Goal: Manage account settings

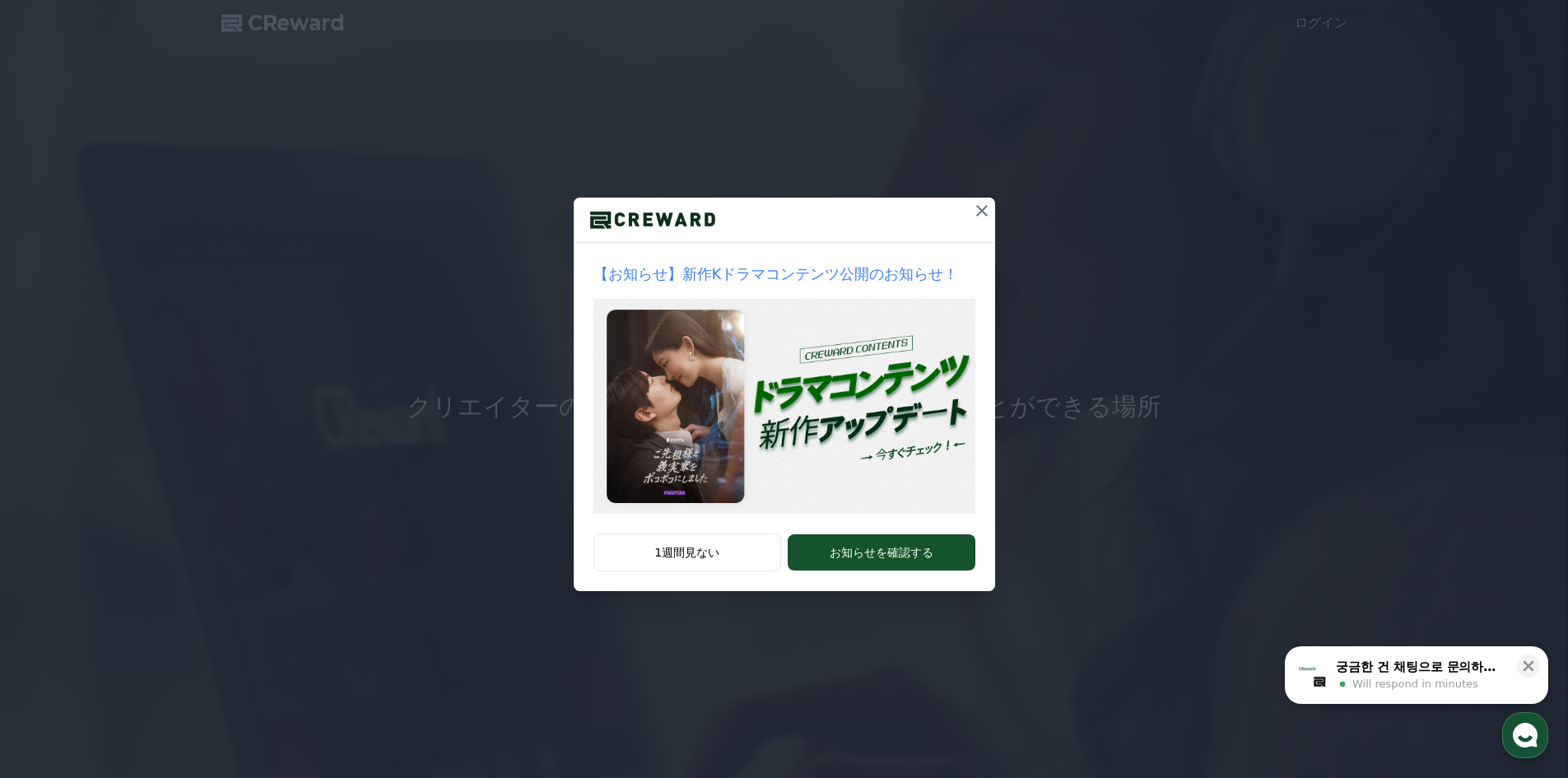
click at [981, 211] on icon at bounding box center [982, 210] width 20 height 20
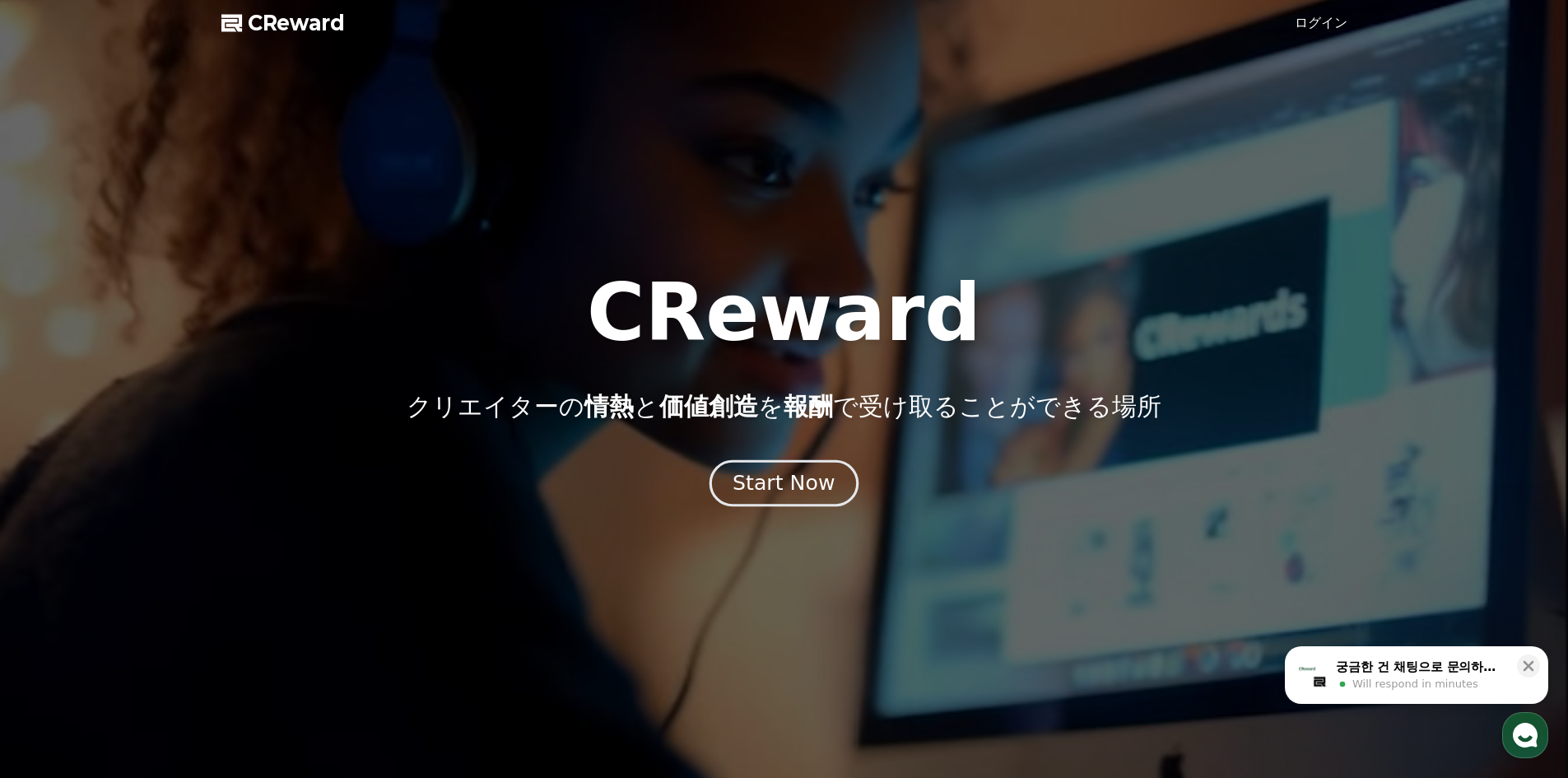
click at [768, 482] on div "Start Now" at bounding box center [783, 483] width 102 height 28
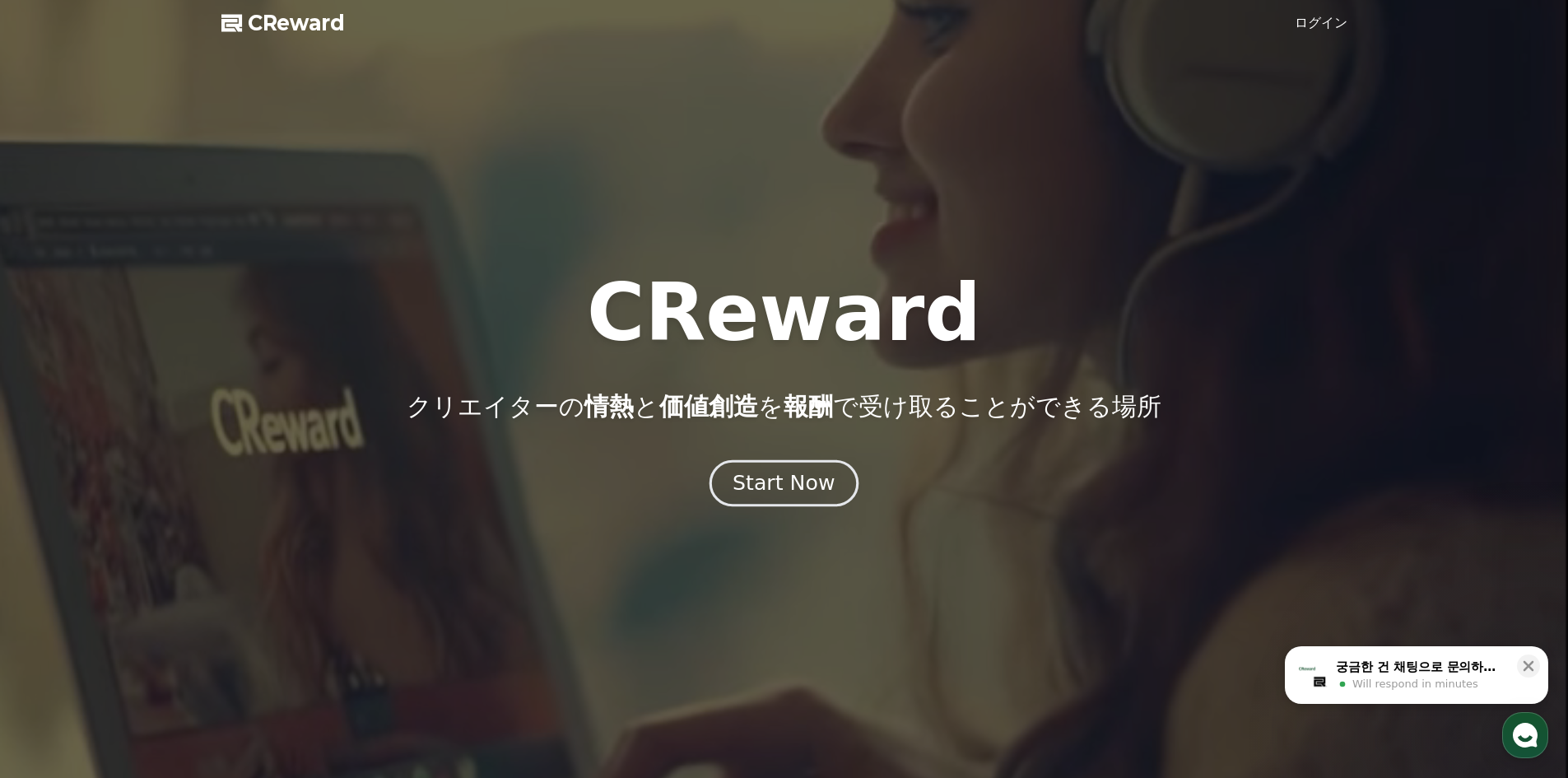
click at [793, 472] on div "Start Now" at bounding box center [783, 483] width 102 height 28
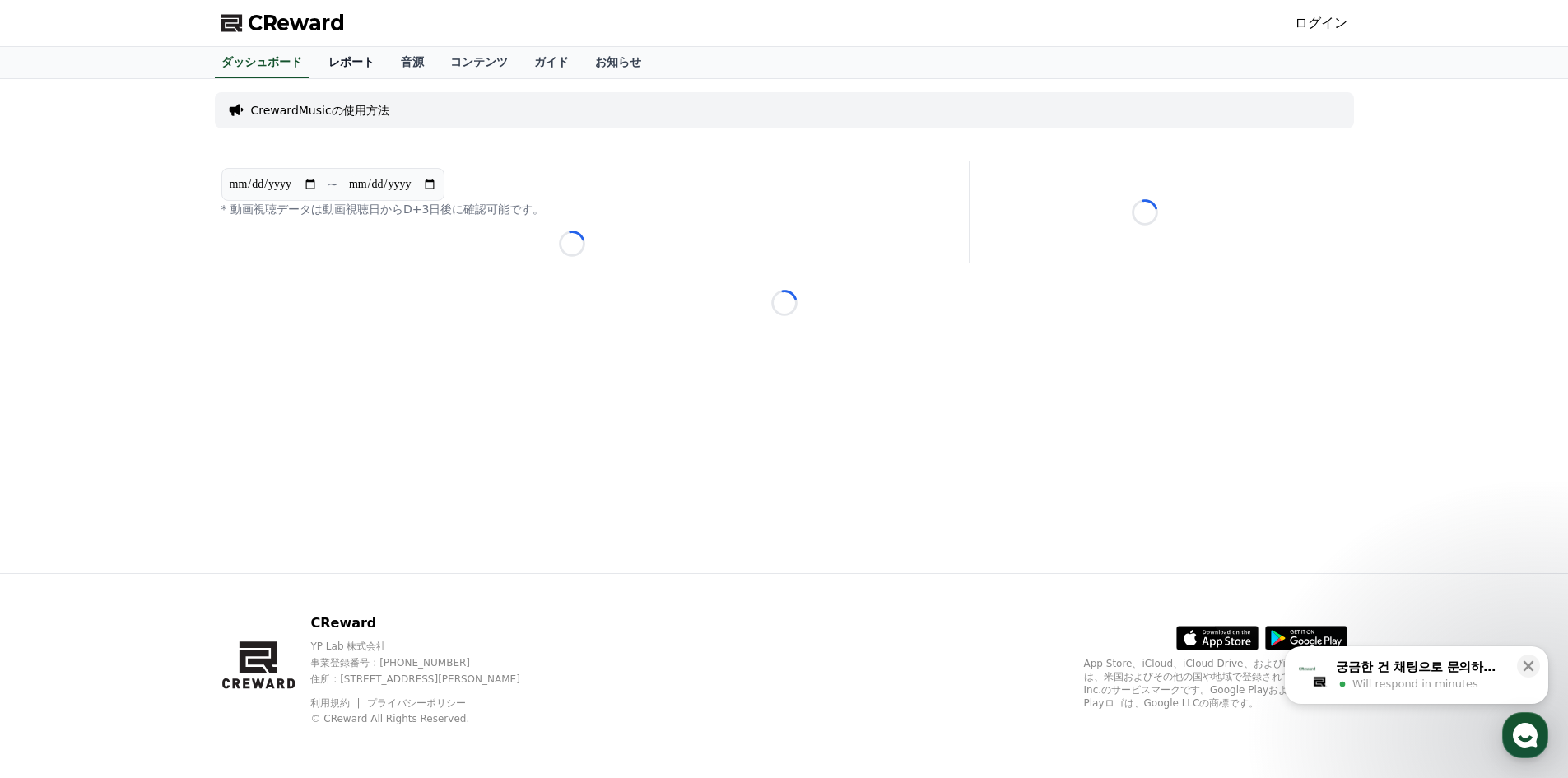
click at [325, 61] on link "レポート" at bounding box center [351, 63] width 72 height 32
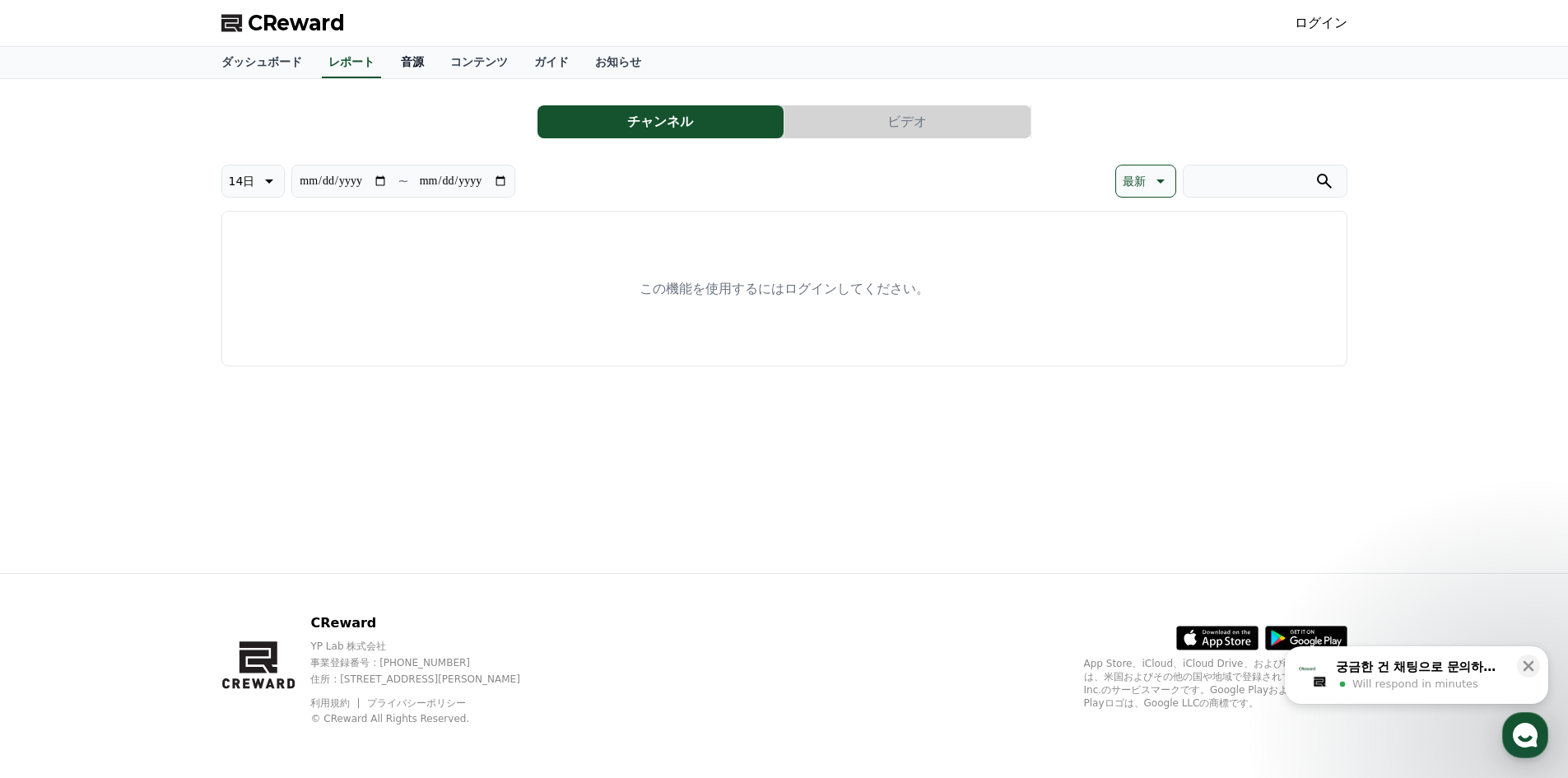
click at [388, 58] on link "音源" at bounding box center [413, 63] width 50 height 32
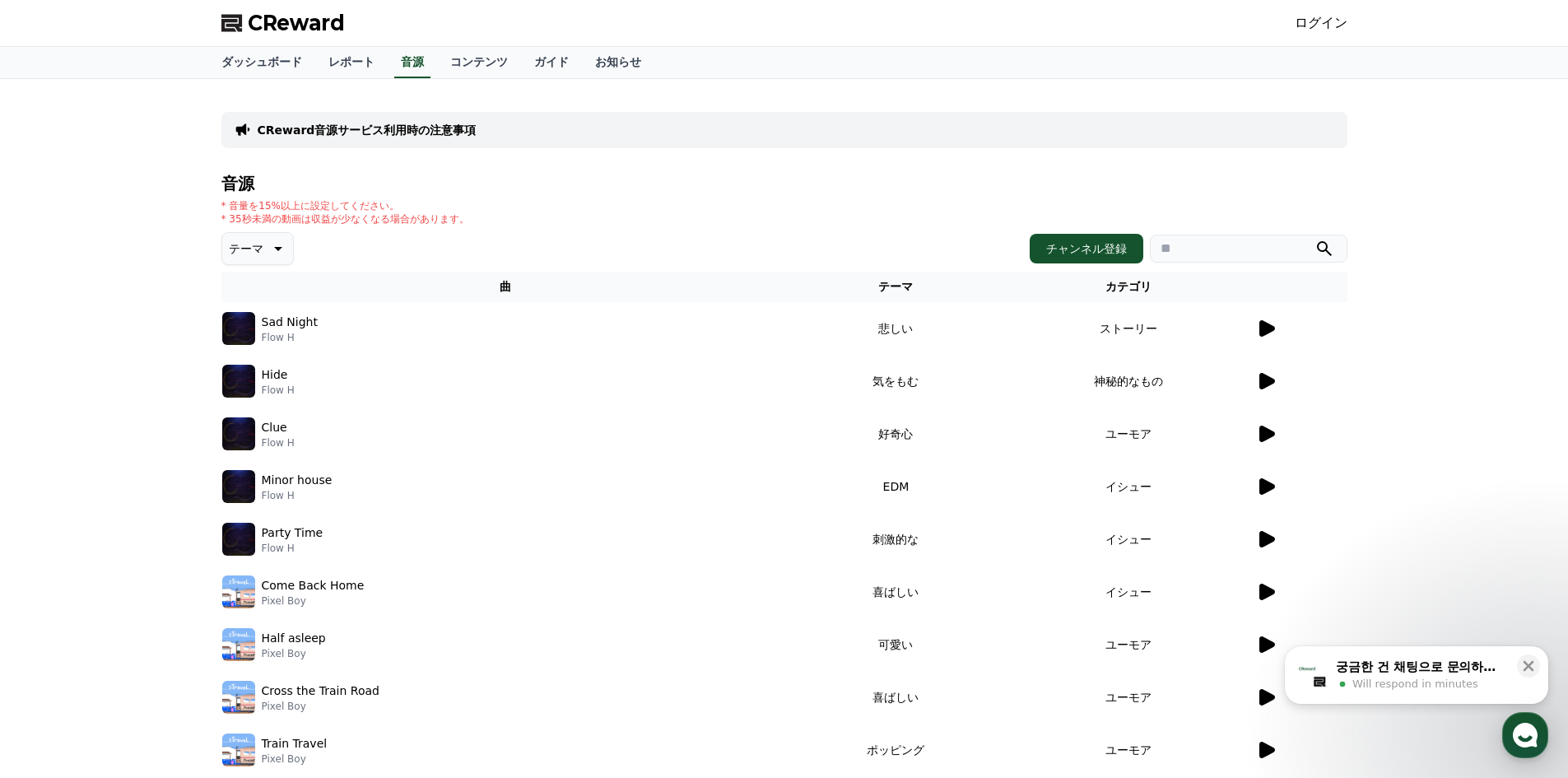
click at [617, 22] on div "CReward ログイン" at bounding box center [784, 23] width 1152 height 46
click at [1313, 22] on link "ログイン" at bounding box center [1321, 23] width 53 height 20
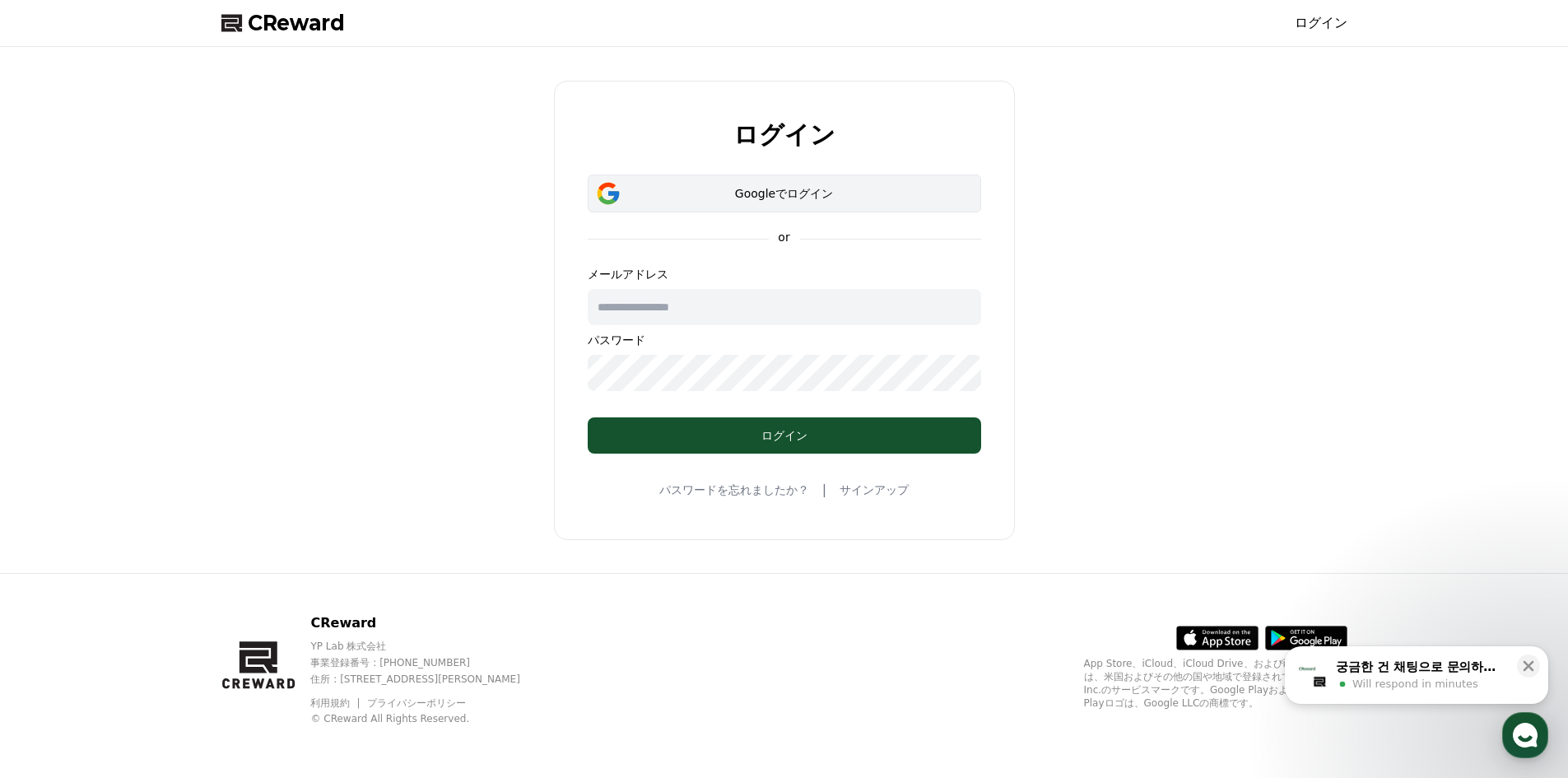
click at [703, 188] on div "Googleでログイン" at bounding box center [784, 194] width 345 height 17
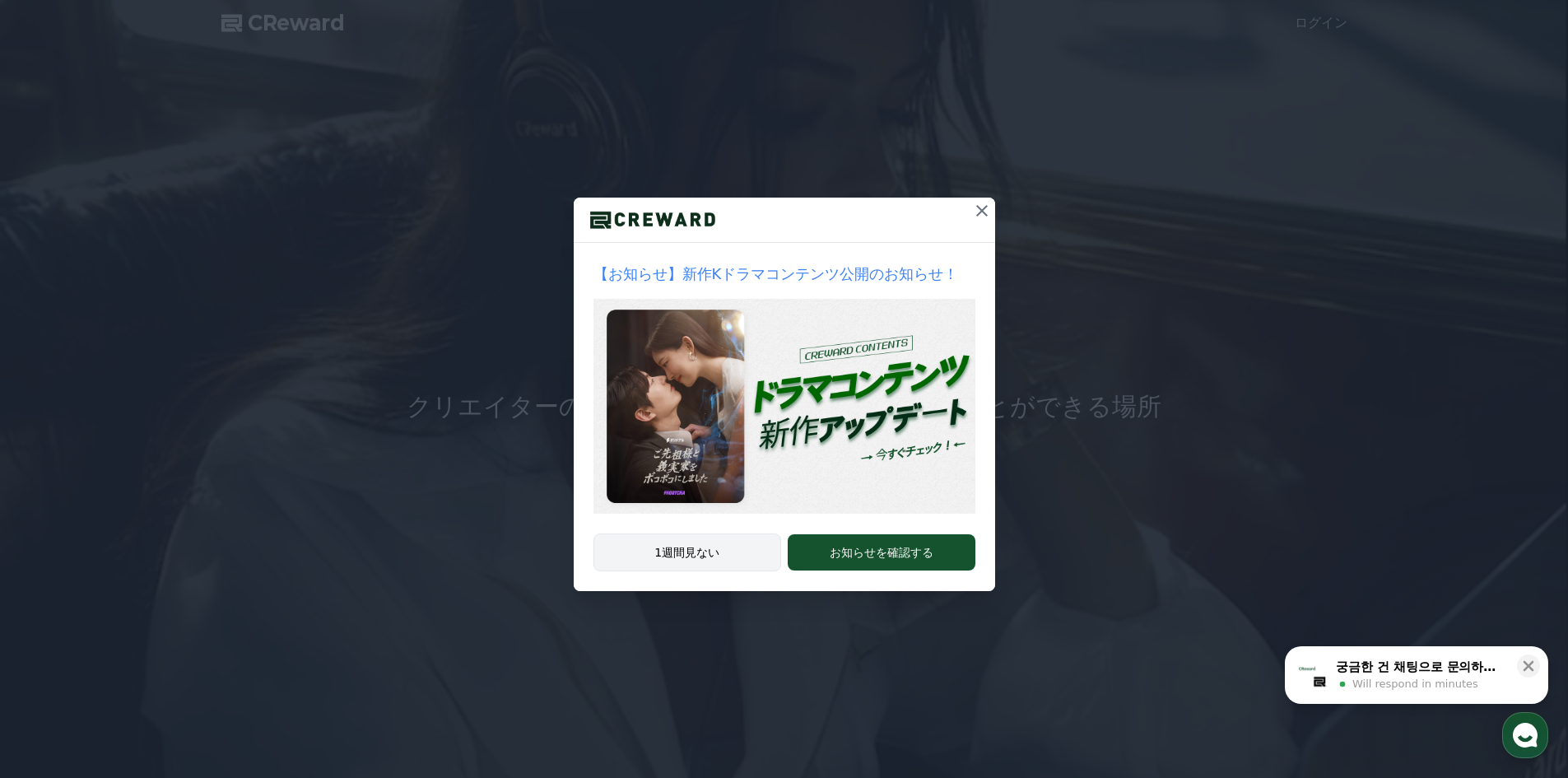
click at [733, 553] on button "1週間見ない" at bounding box center [688, 552] width 189 height 38
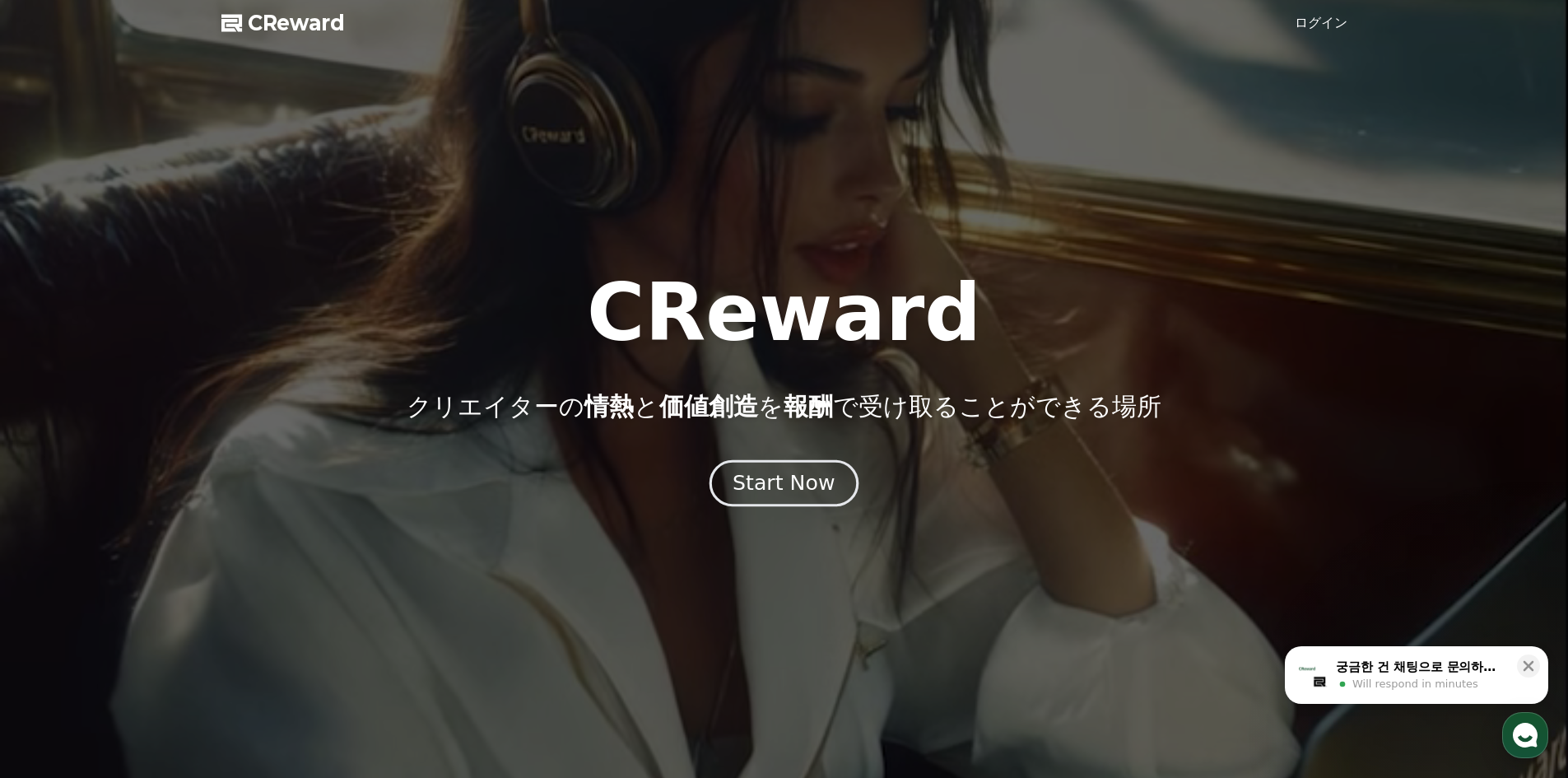
click at [796, 475] on div "Start Now" at bounding box center [783, 483] width 102 height 28
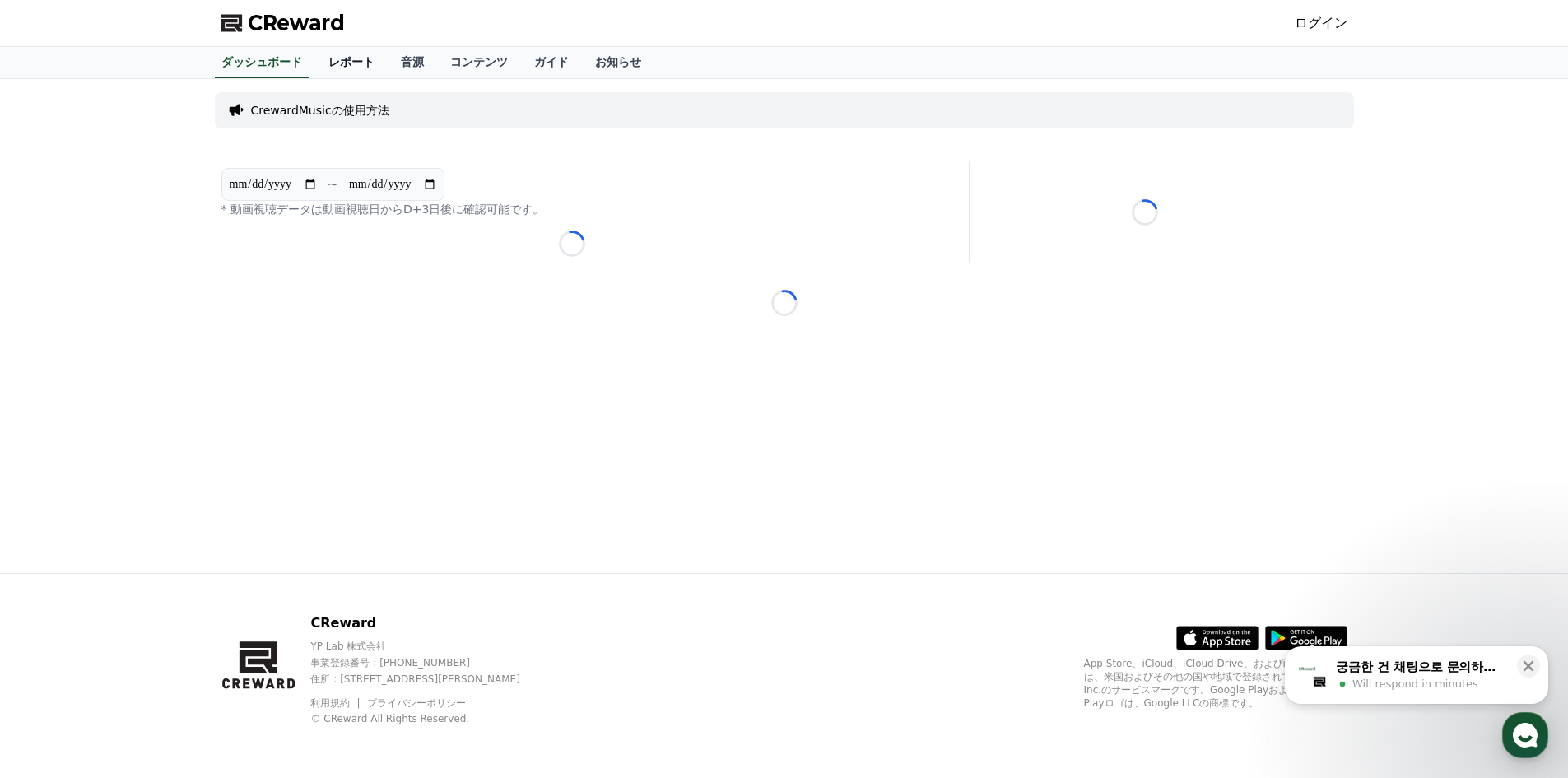
click at [326, 62] on link "レポート" at bounding box center [351, 63] width 72 height 32
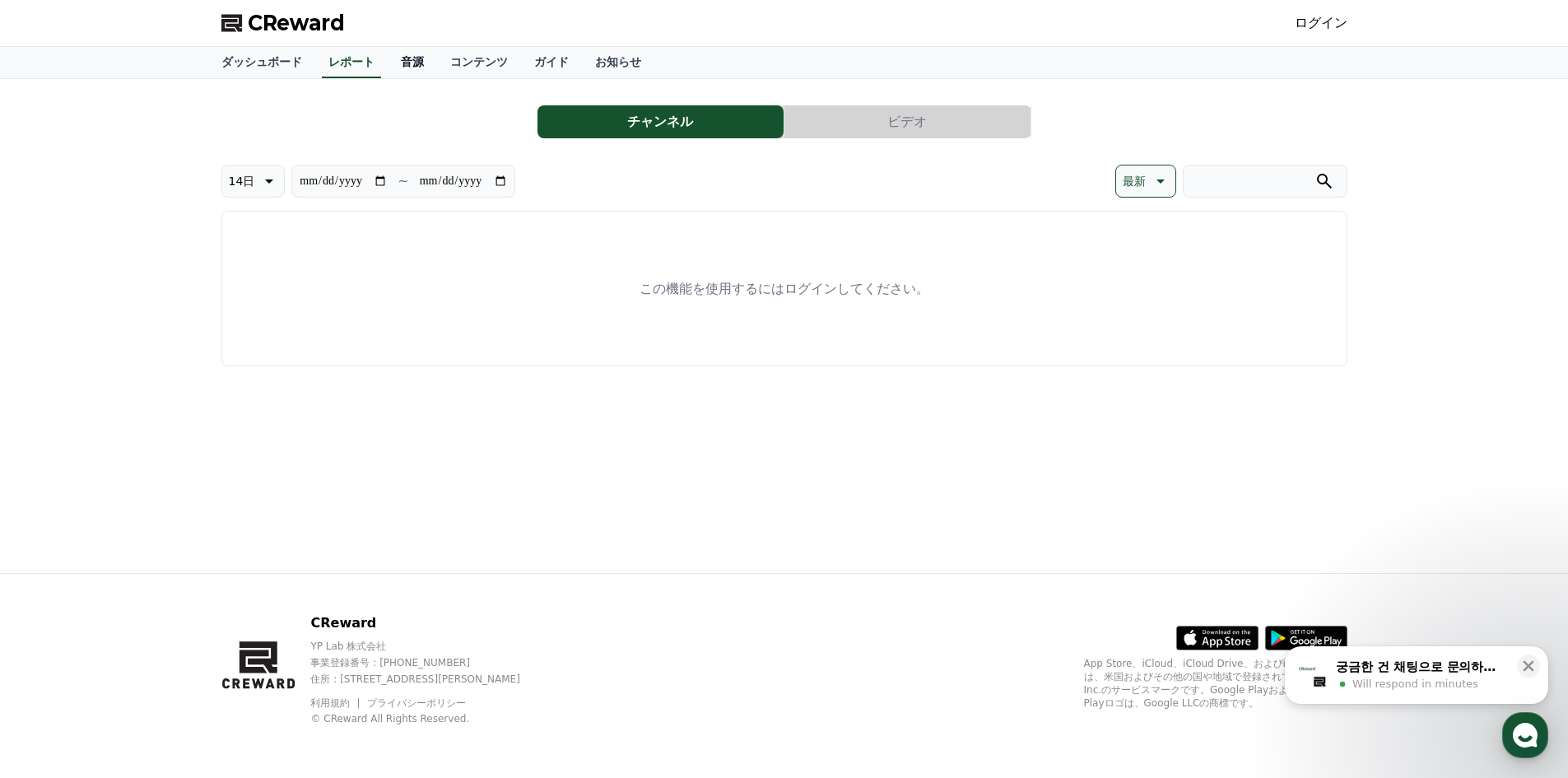
click at [388, 60] on link "音源" at bounding box center [413, 63] width 50 height 32
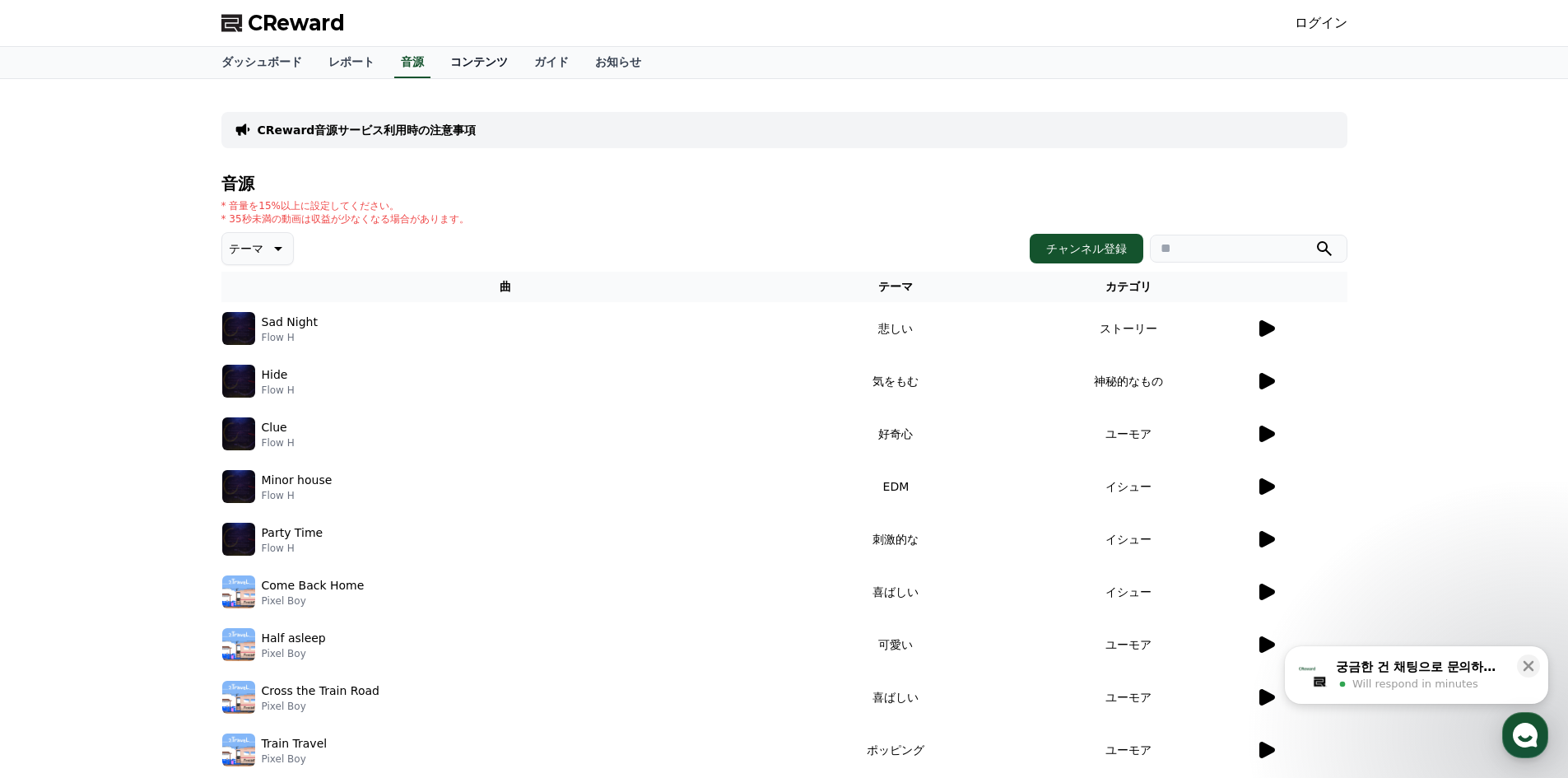
click at [441, 61] on link "コンテンツ" at bounding box center [478, 63] width 84 height 32
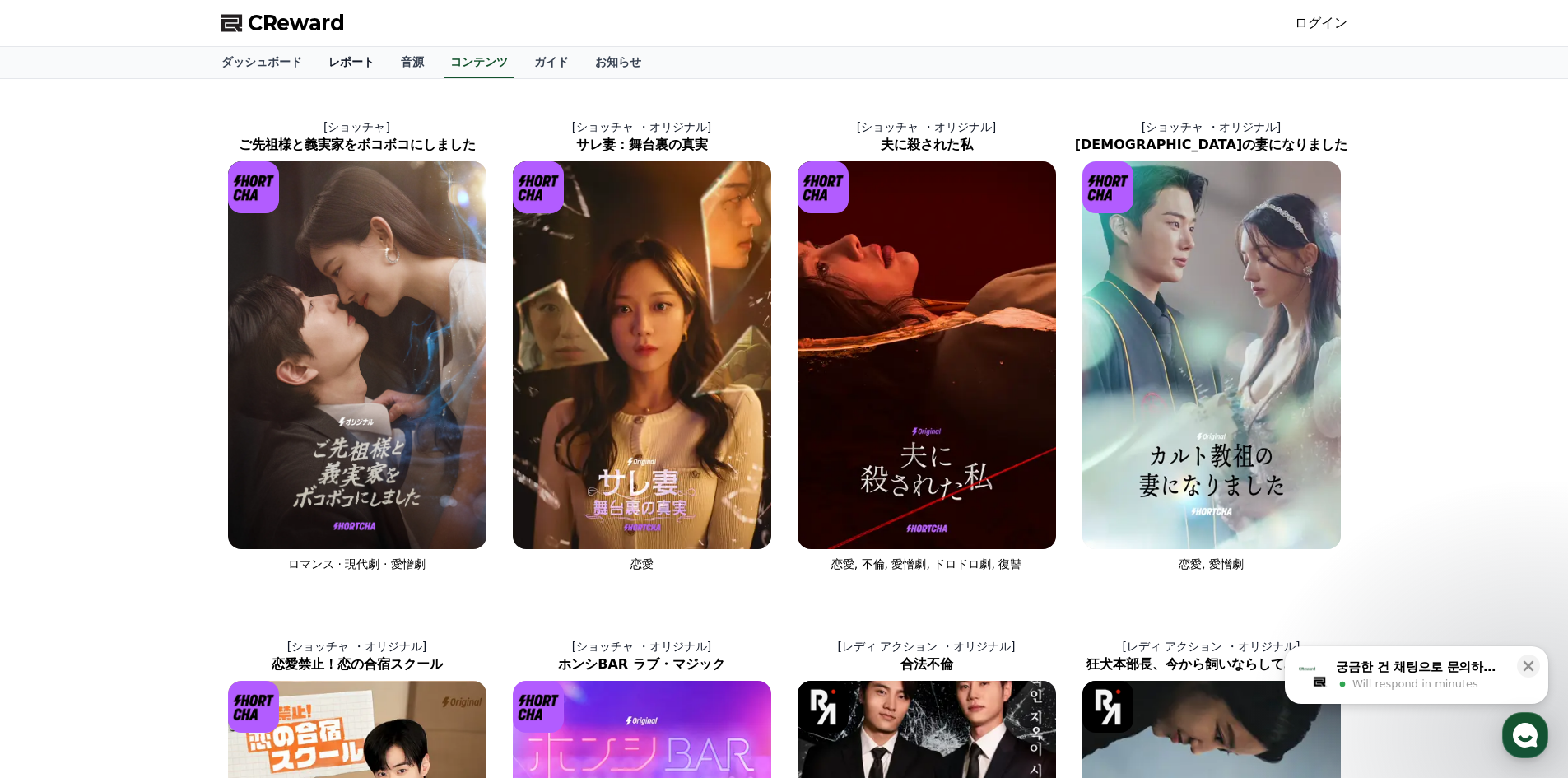
click at [388, 58] on link "音源" at bounding box center [413, 63] width 50 height 32
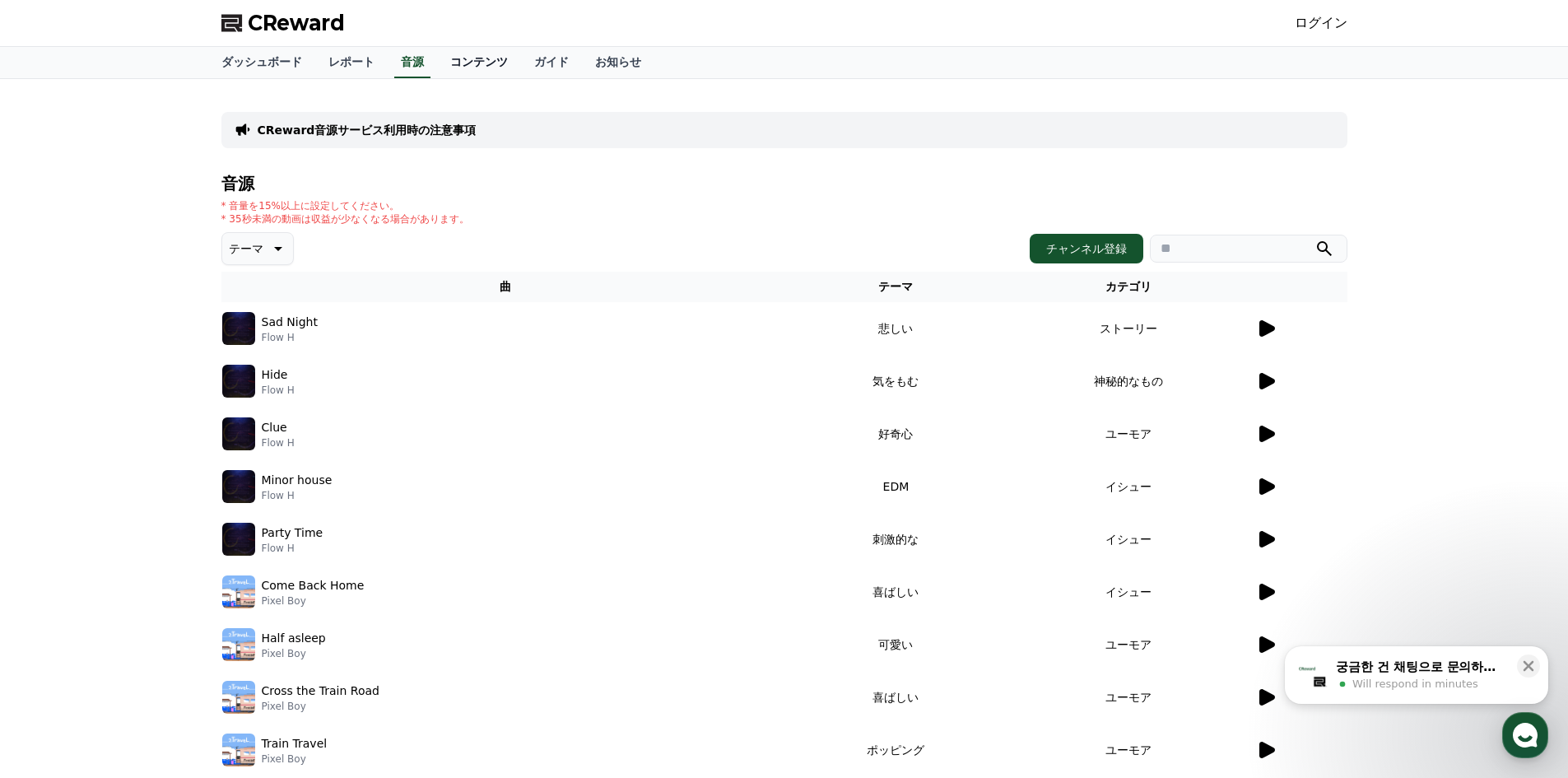
click at [471, 56] on link "コンテンツ" at bounding box center [478, 63] width 84 height 32
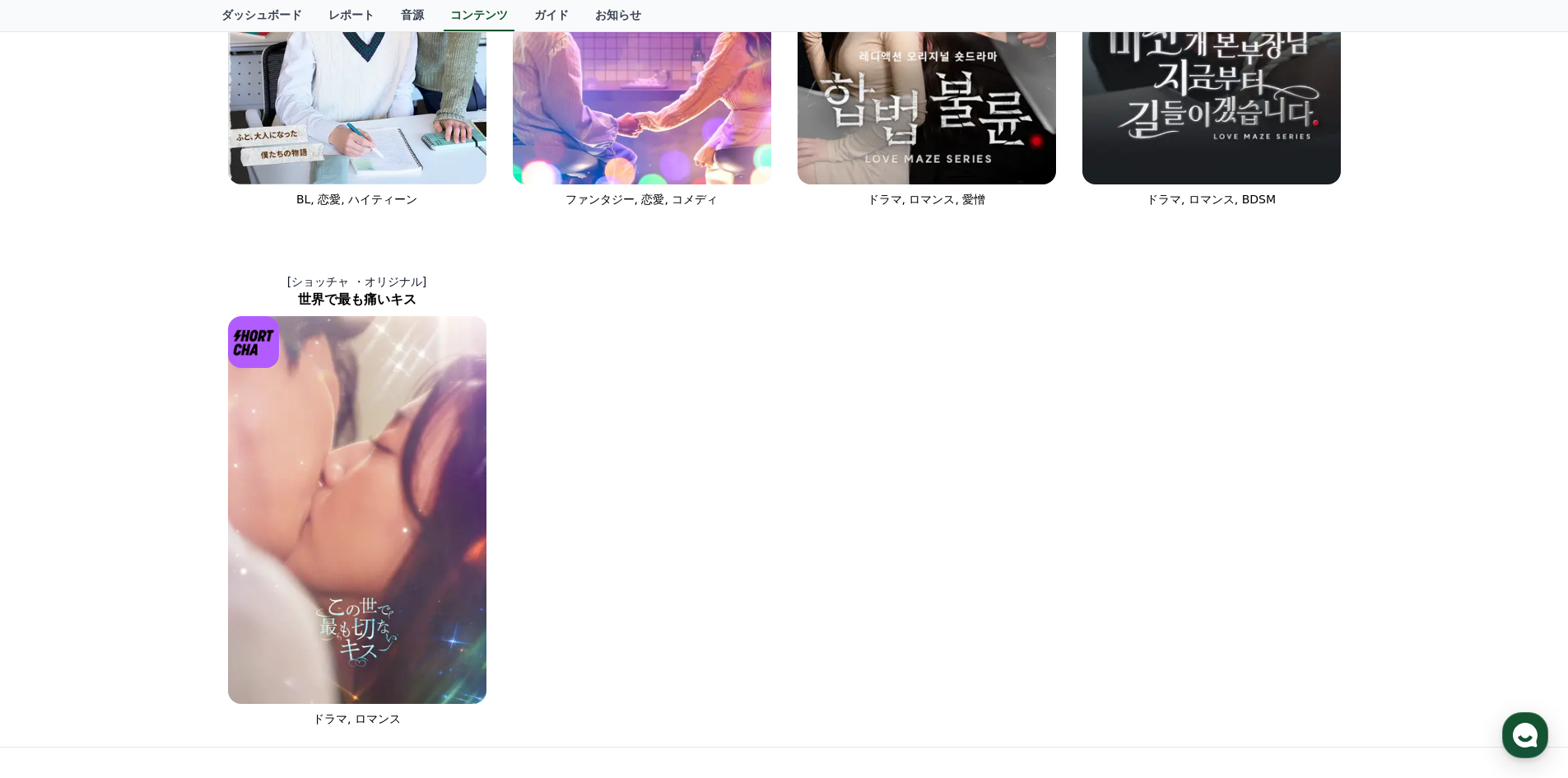
scroll to position [987, 0]
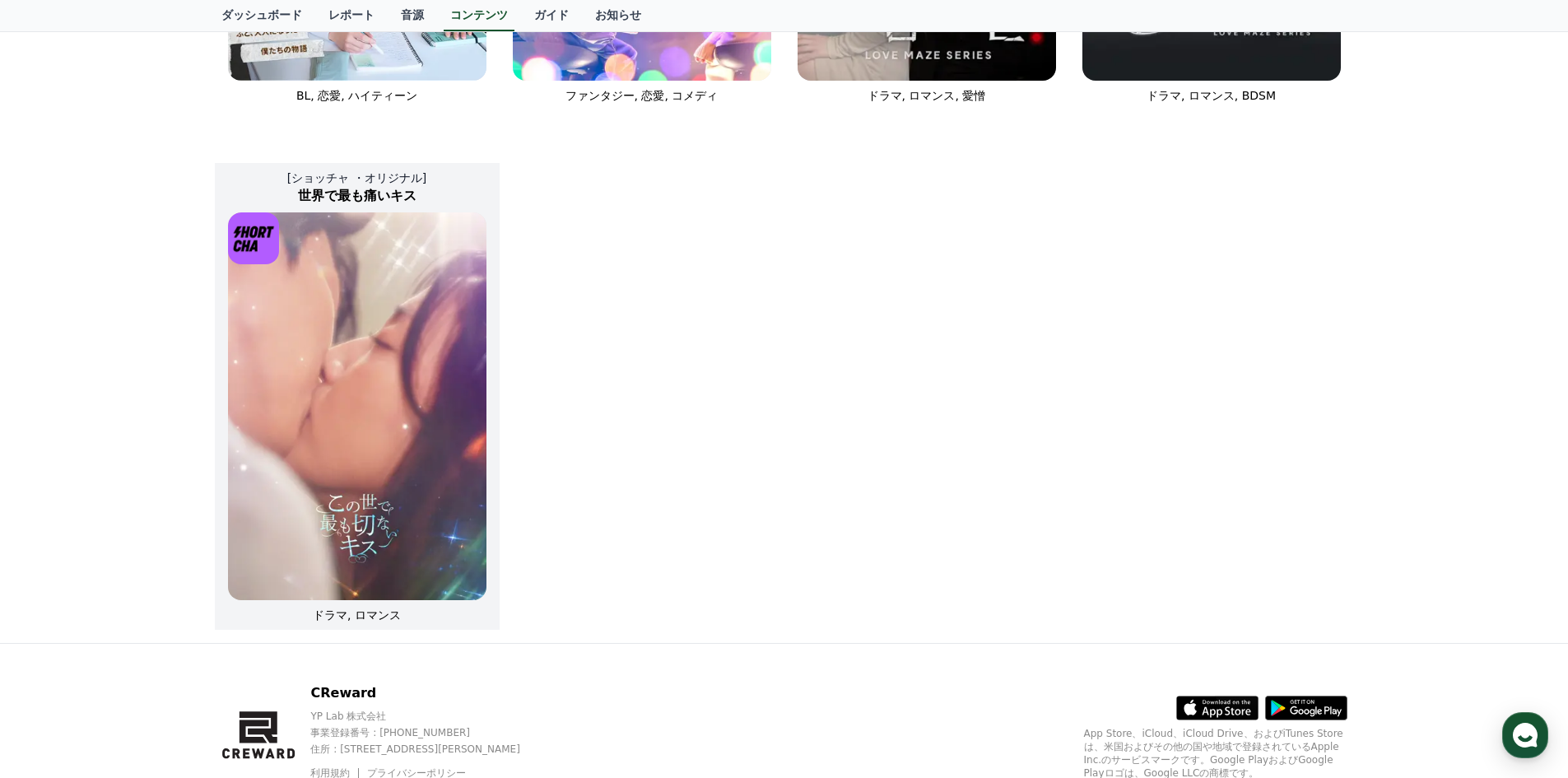
click at [460, 361] on img at bounding box center [357, 406] width 258 height 388
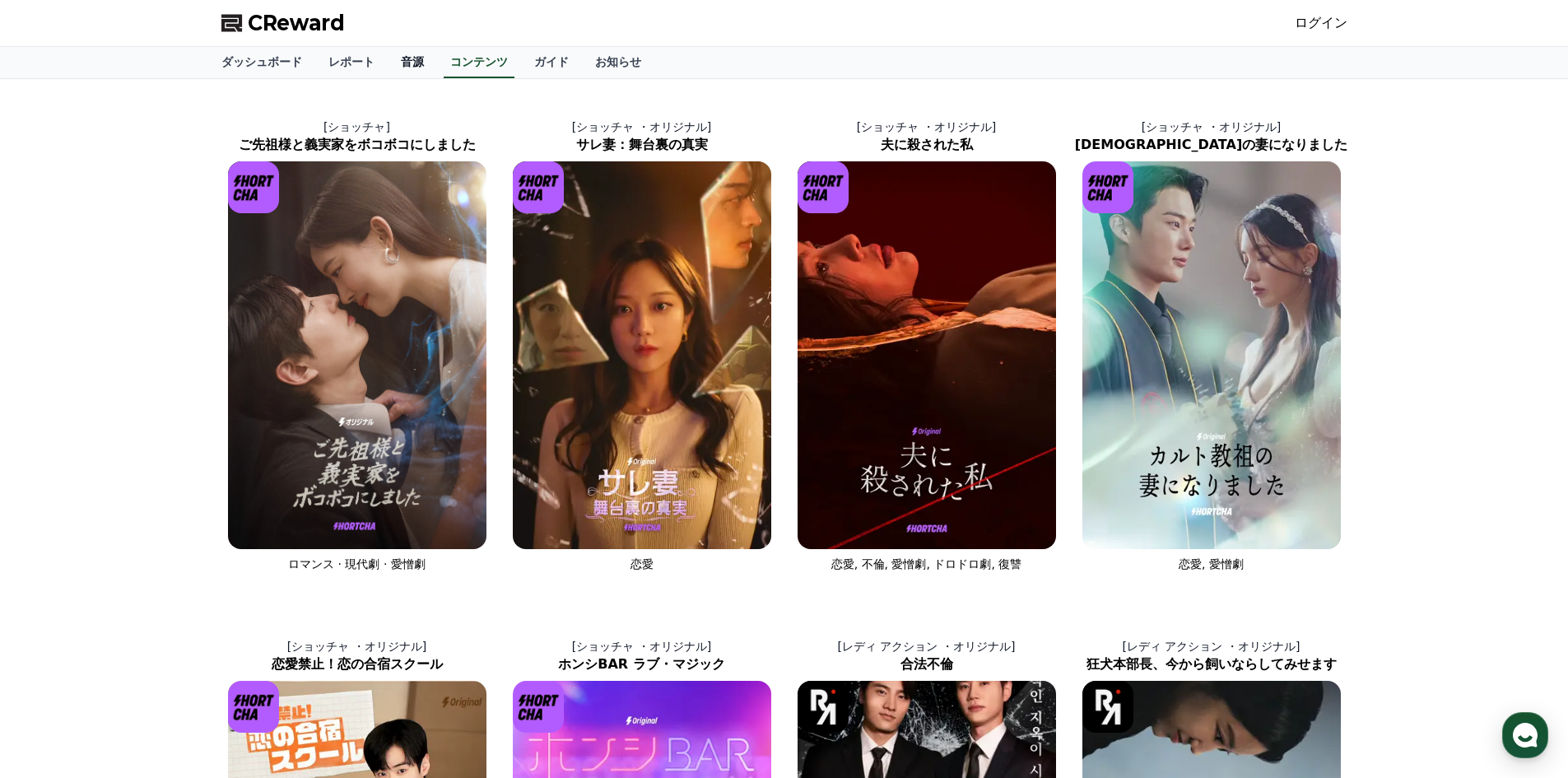
click at [388, 60] on link "音源" at bounding box center [413, 63] width 50 height 32
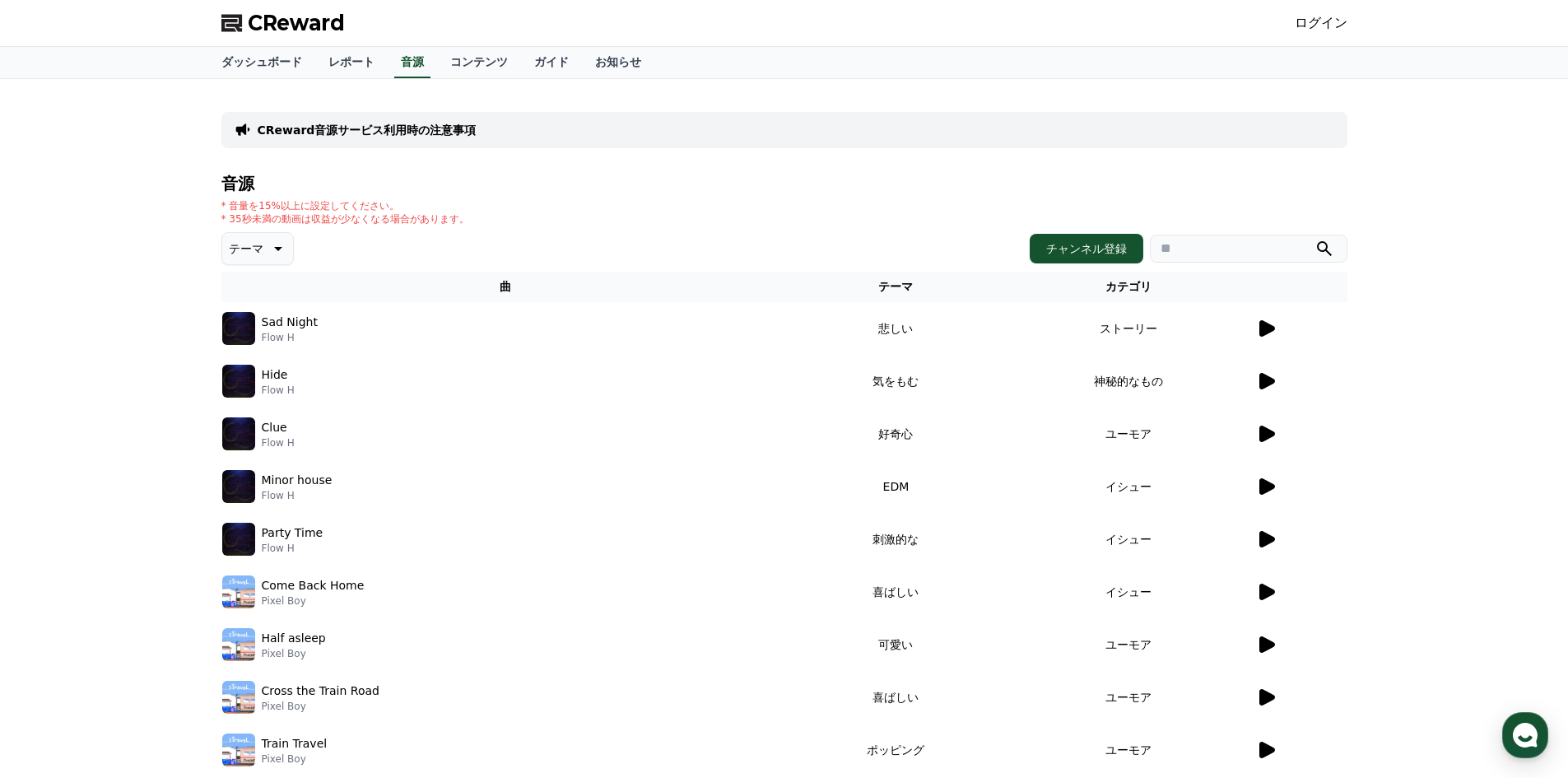
click at [1272, 329] on icon at bounding box center [1267, 328] width 16 height 17
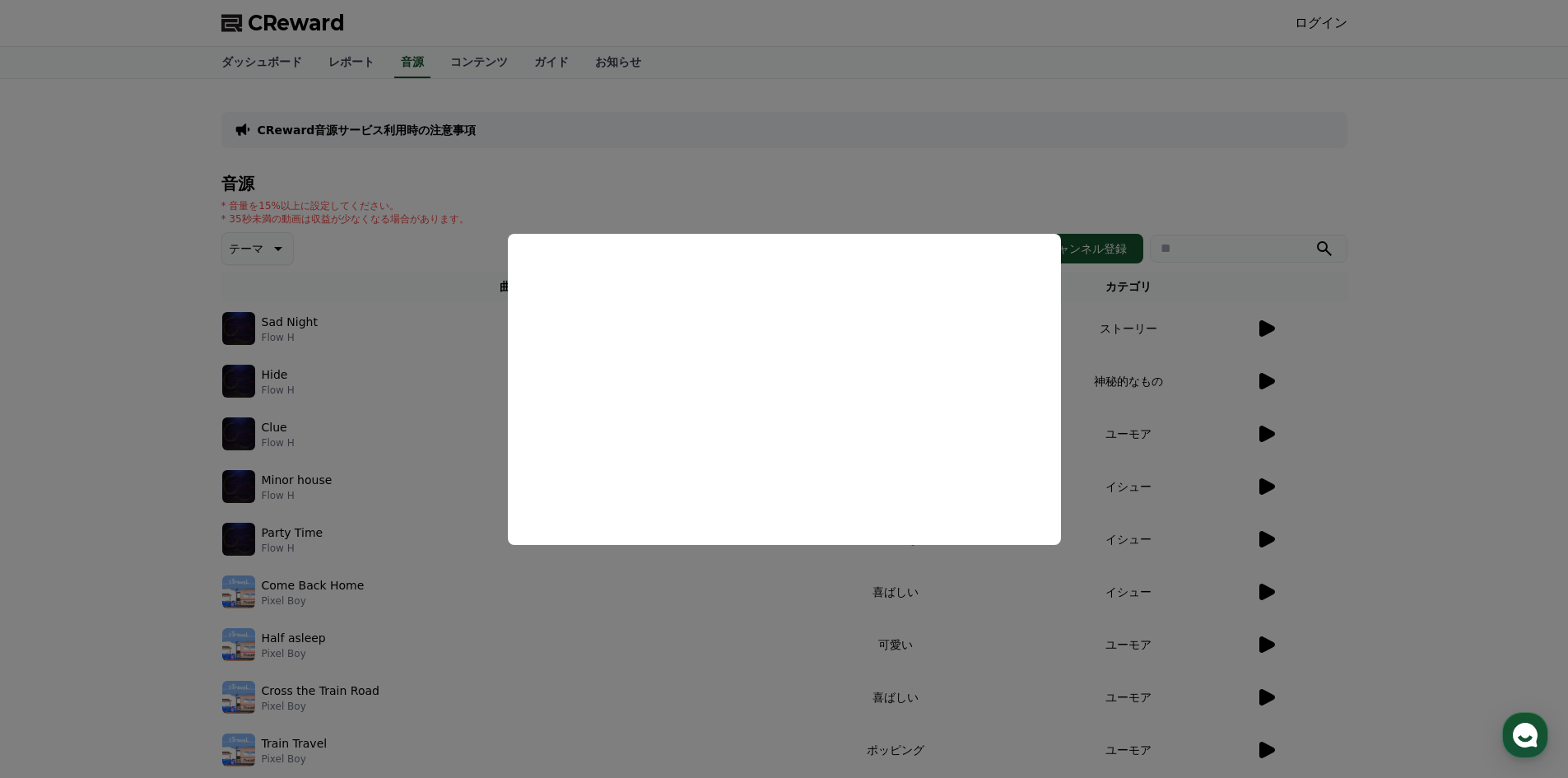
click at [537, 613] on button "close modal" at bounding box center [784, 389] width 1568 height 778
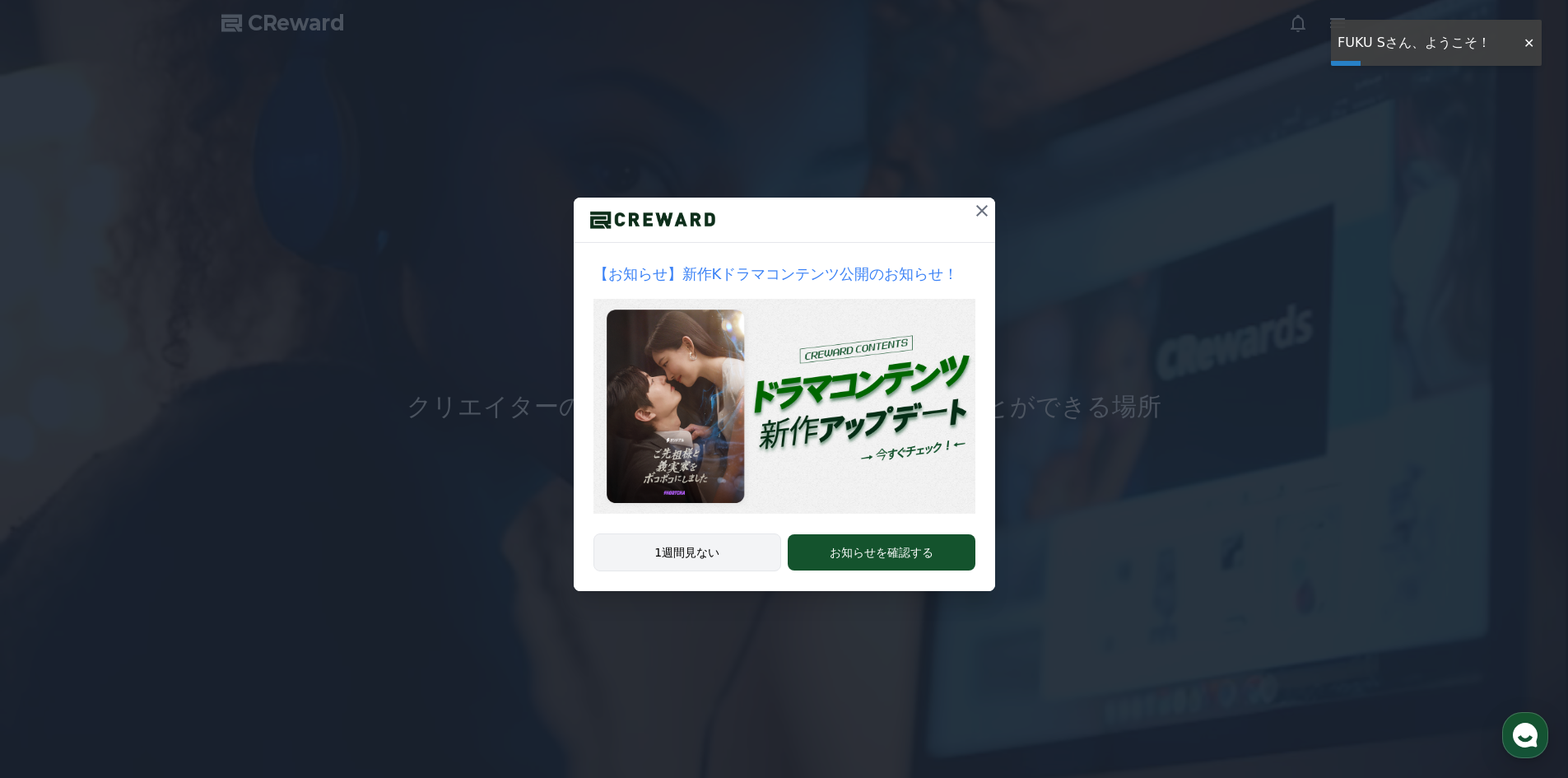
click at [728, 553] on button "1週間見ない" at bounding box center [688, 552] width 189 height 38
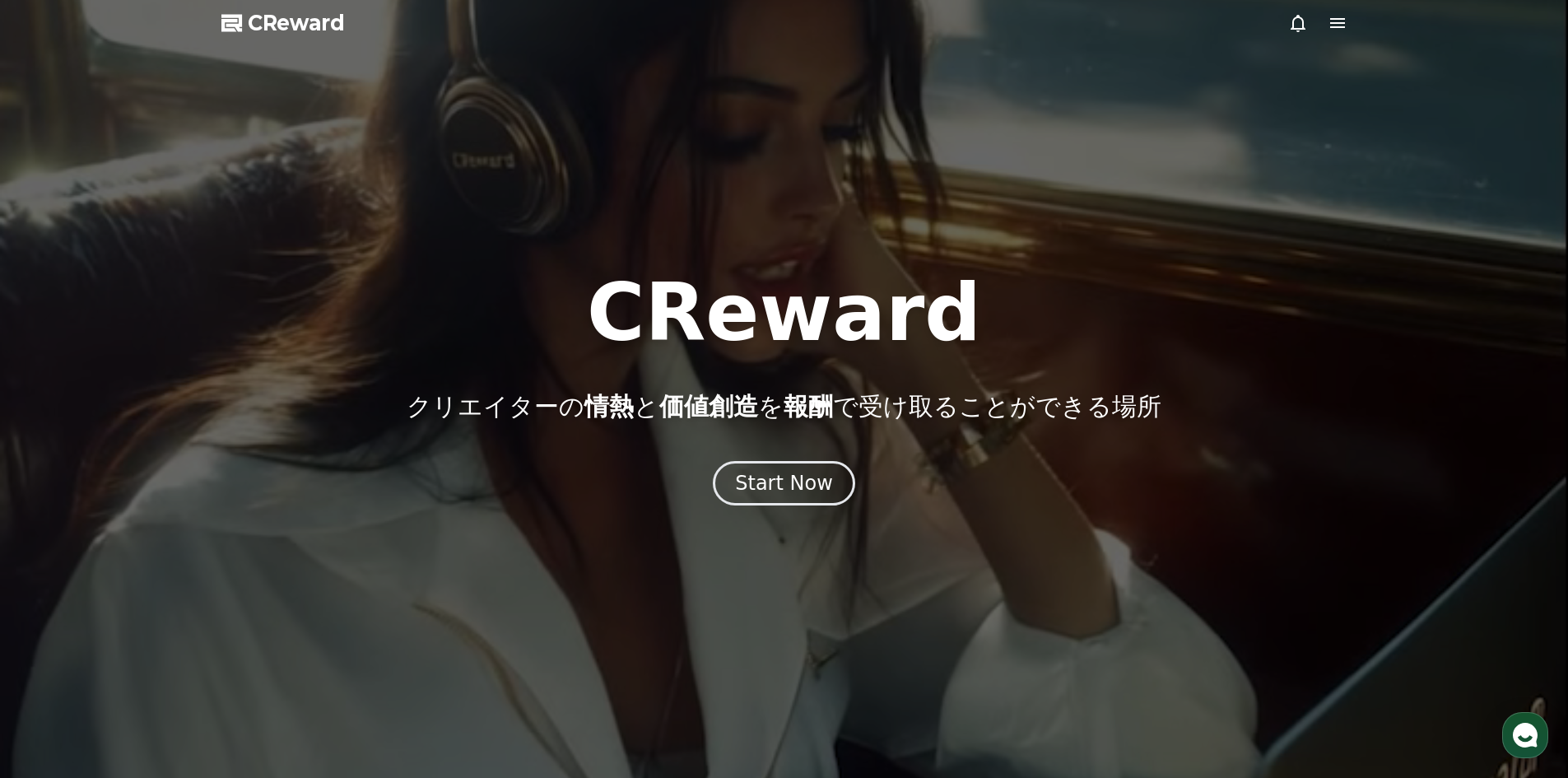
click at [1111, 489] on div "Start Now" at bounding box center [784, 482] width 1568 height 45
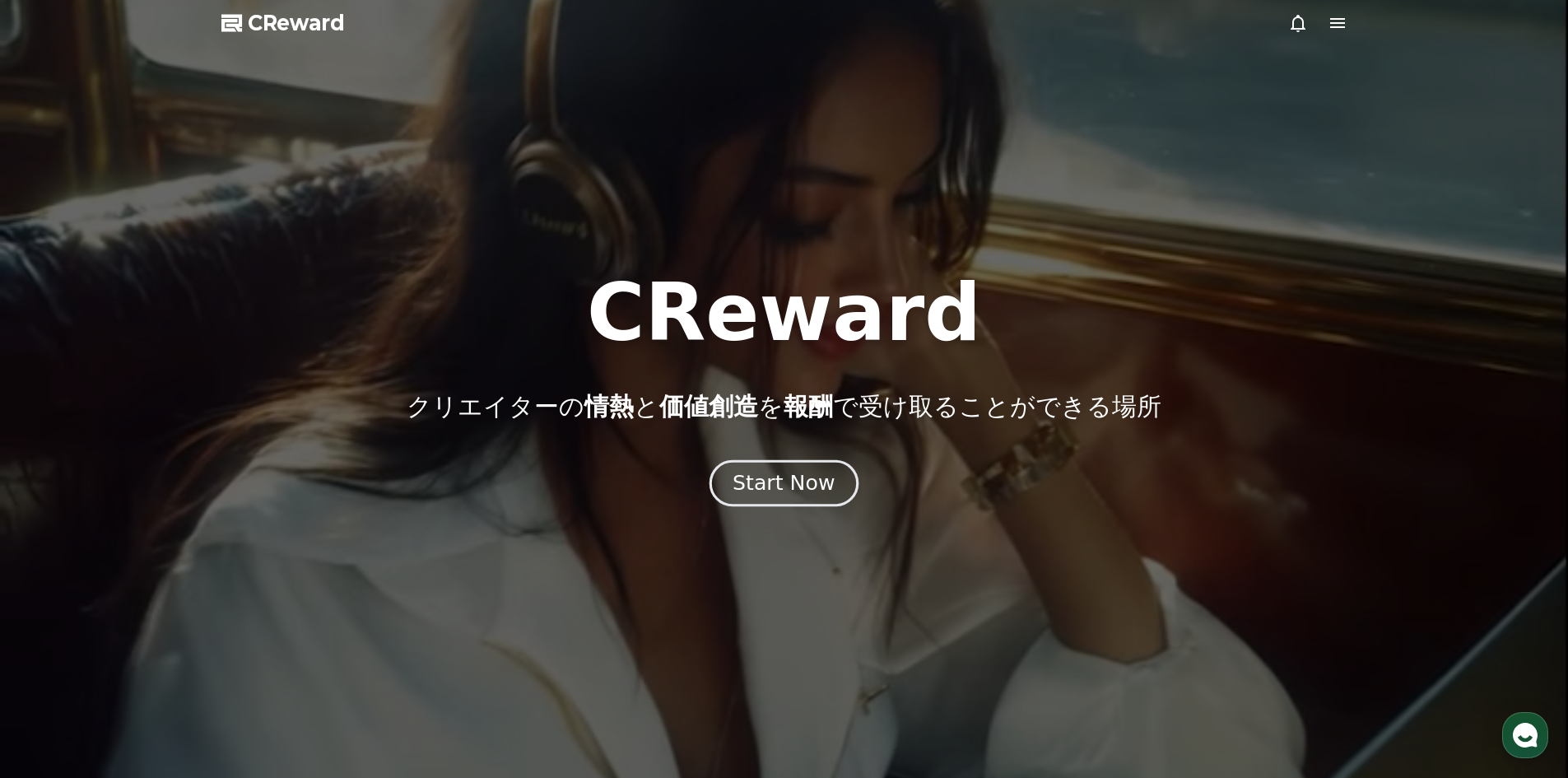
click at [766, 474] on div "Start Now" at bounding box center [783, 483] width 102 height 28
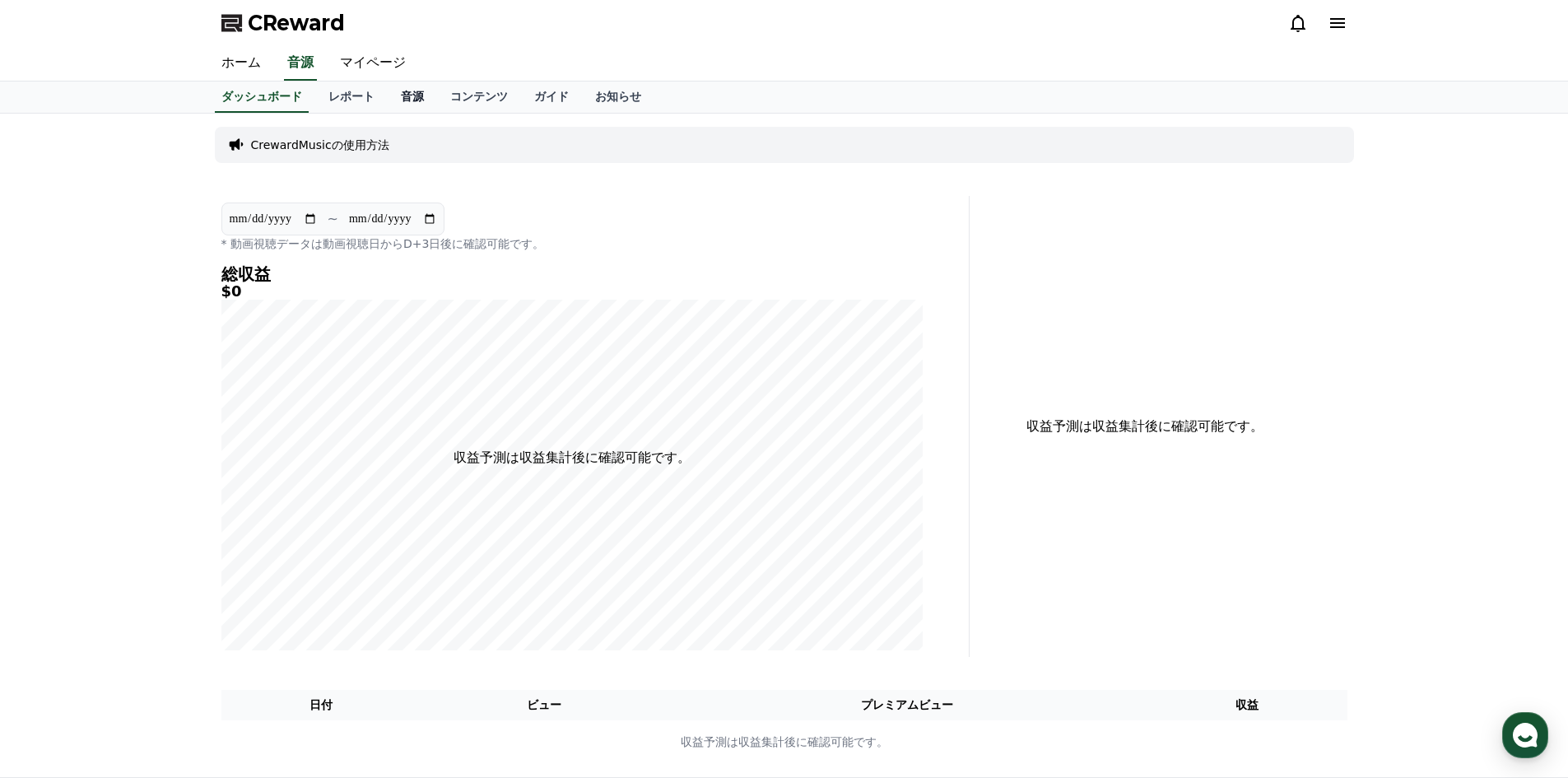
click at [388, 99] on link "音源" at bounding box center [413, 97] width 50 height 32
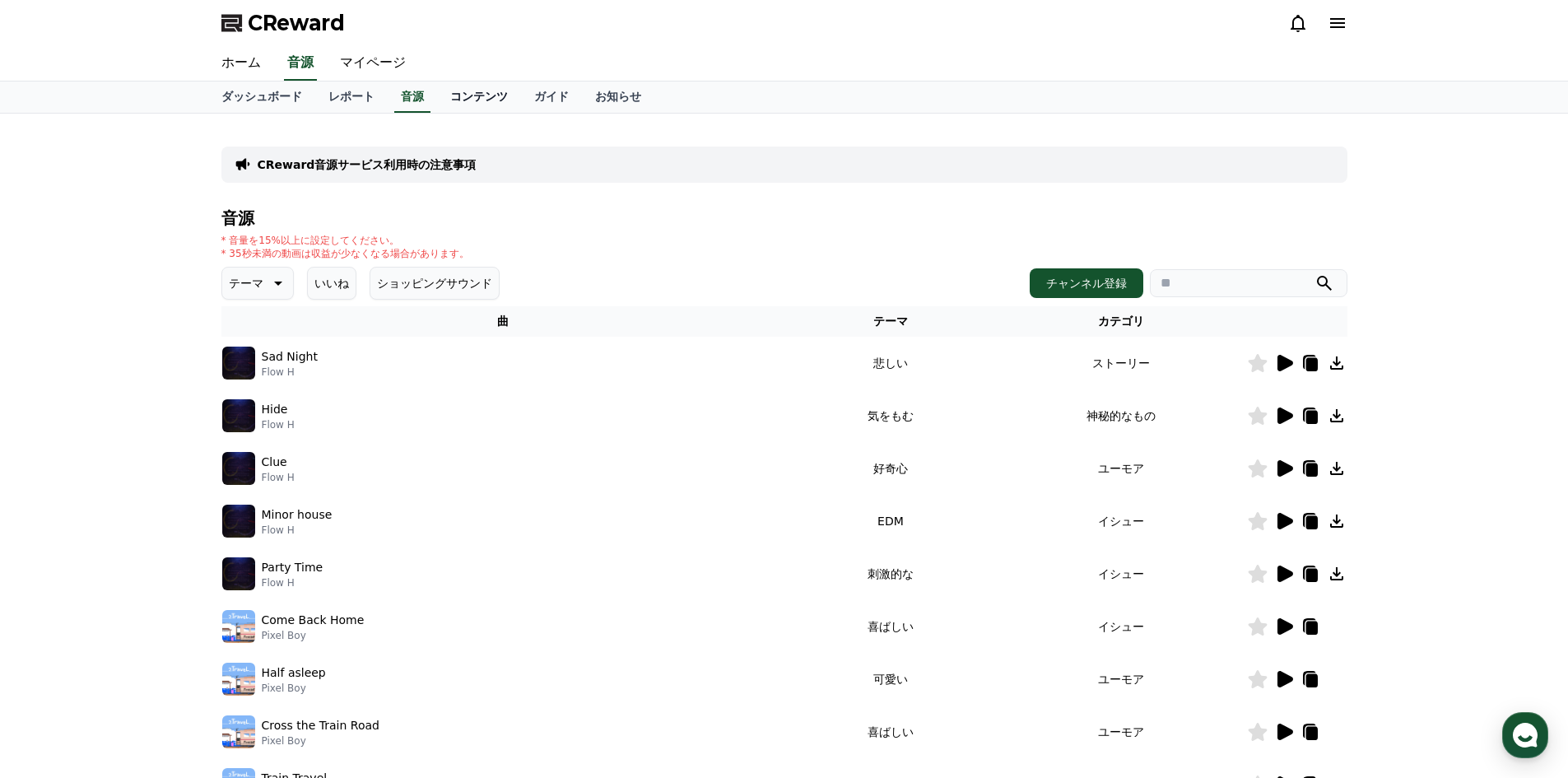
click at [442, 95] on link "コンテンツ" at bounding box center [478, 97] width 84 height 32
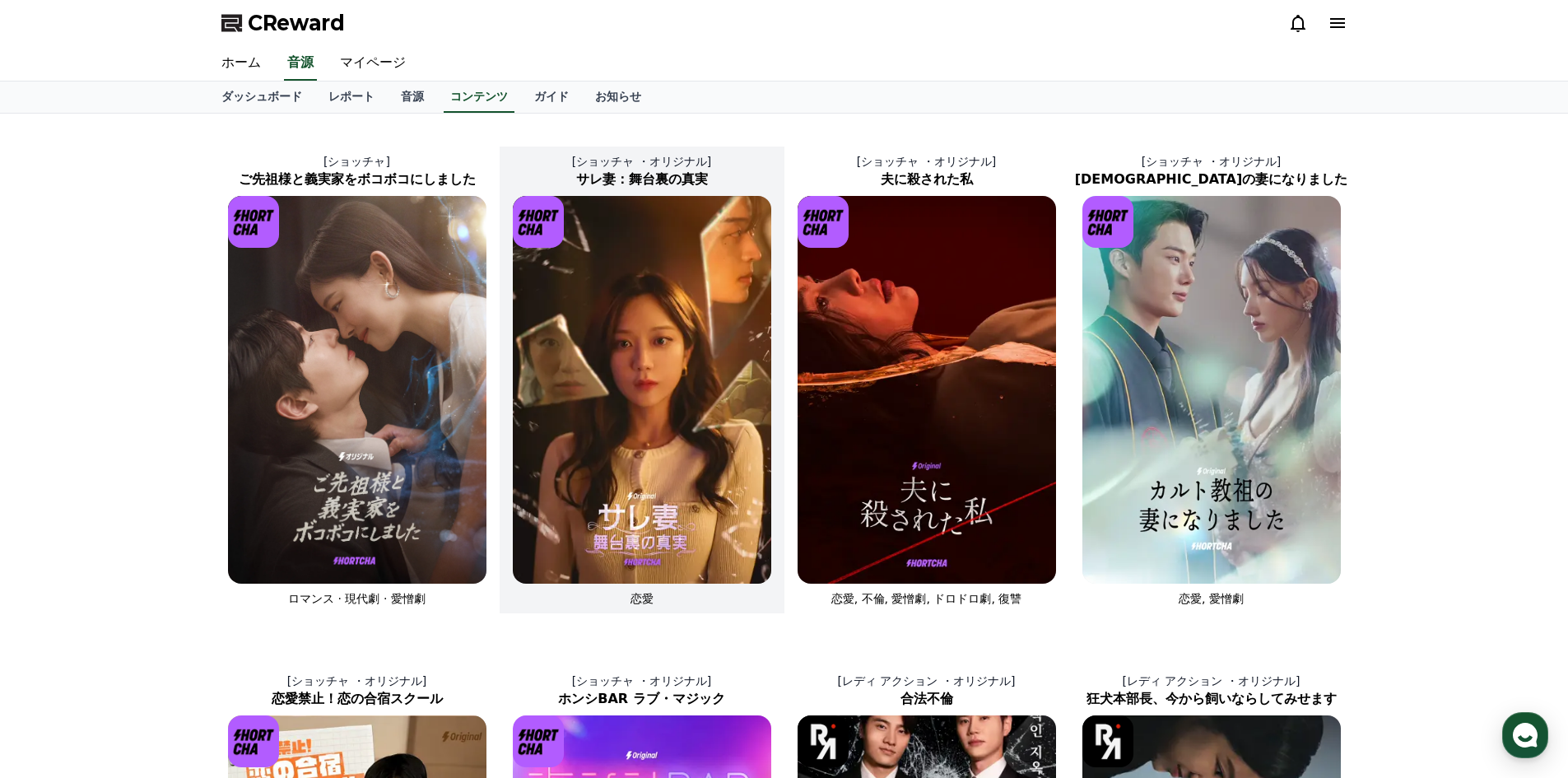
click at [615, 284] on img at bounding box center [642, 389] width 258 height 388
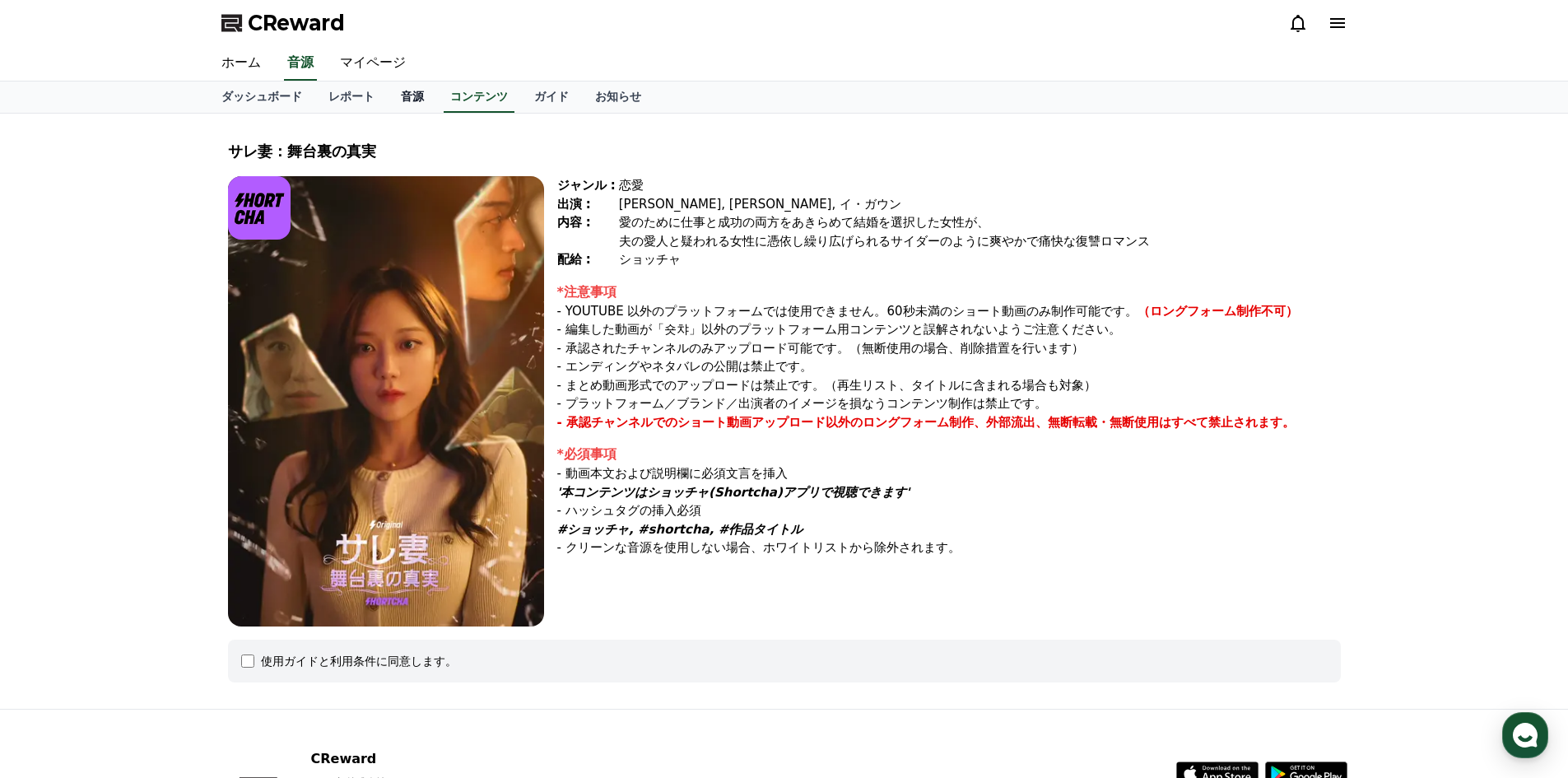
click at [388, 99] on link "音源" at bounding box center [413, 97] width 50 height 32
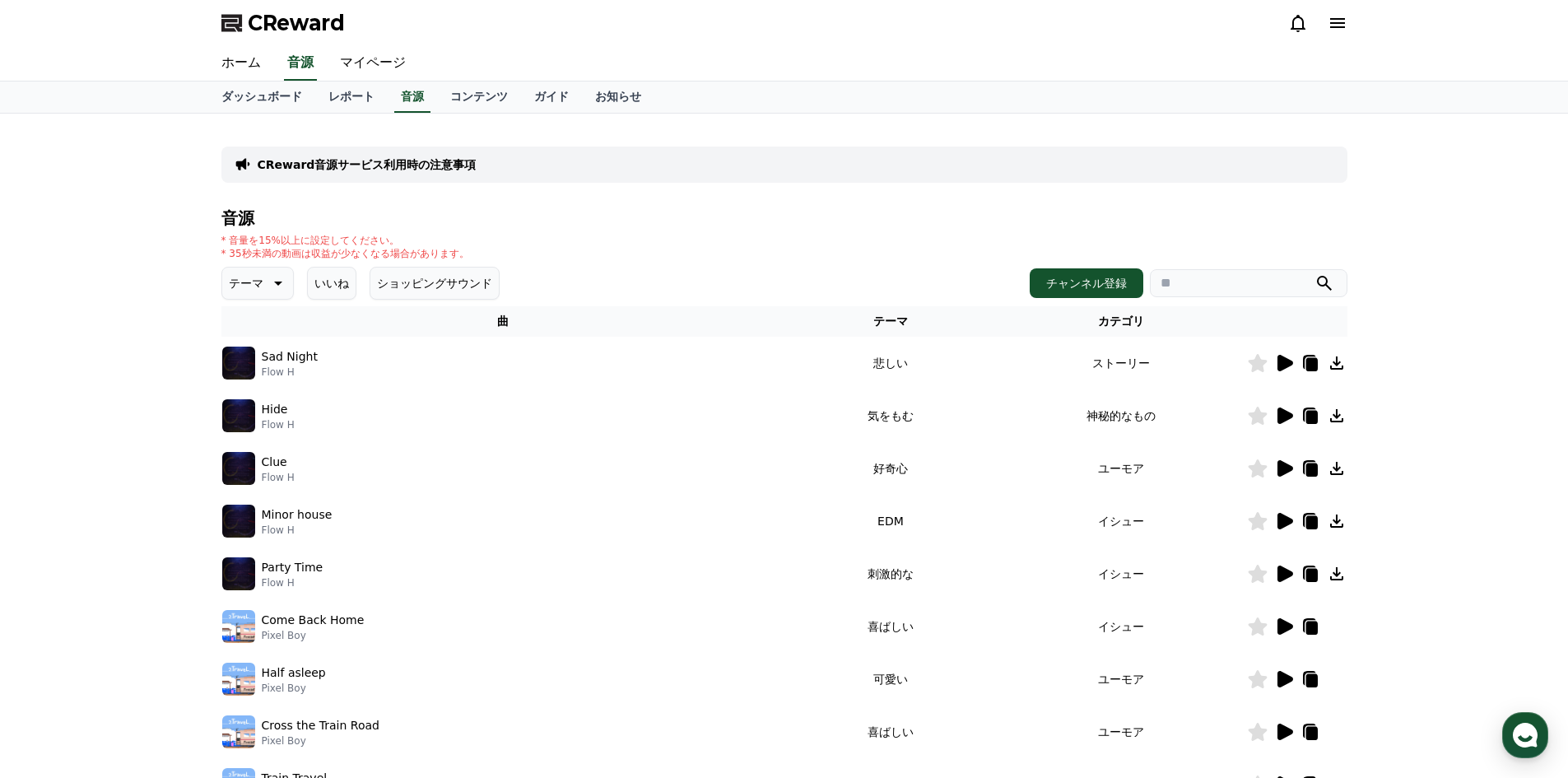
click at [1278, 359] on icon at bounding box center [1285, 362] width 16 height 17
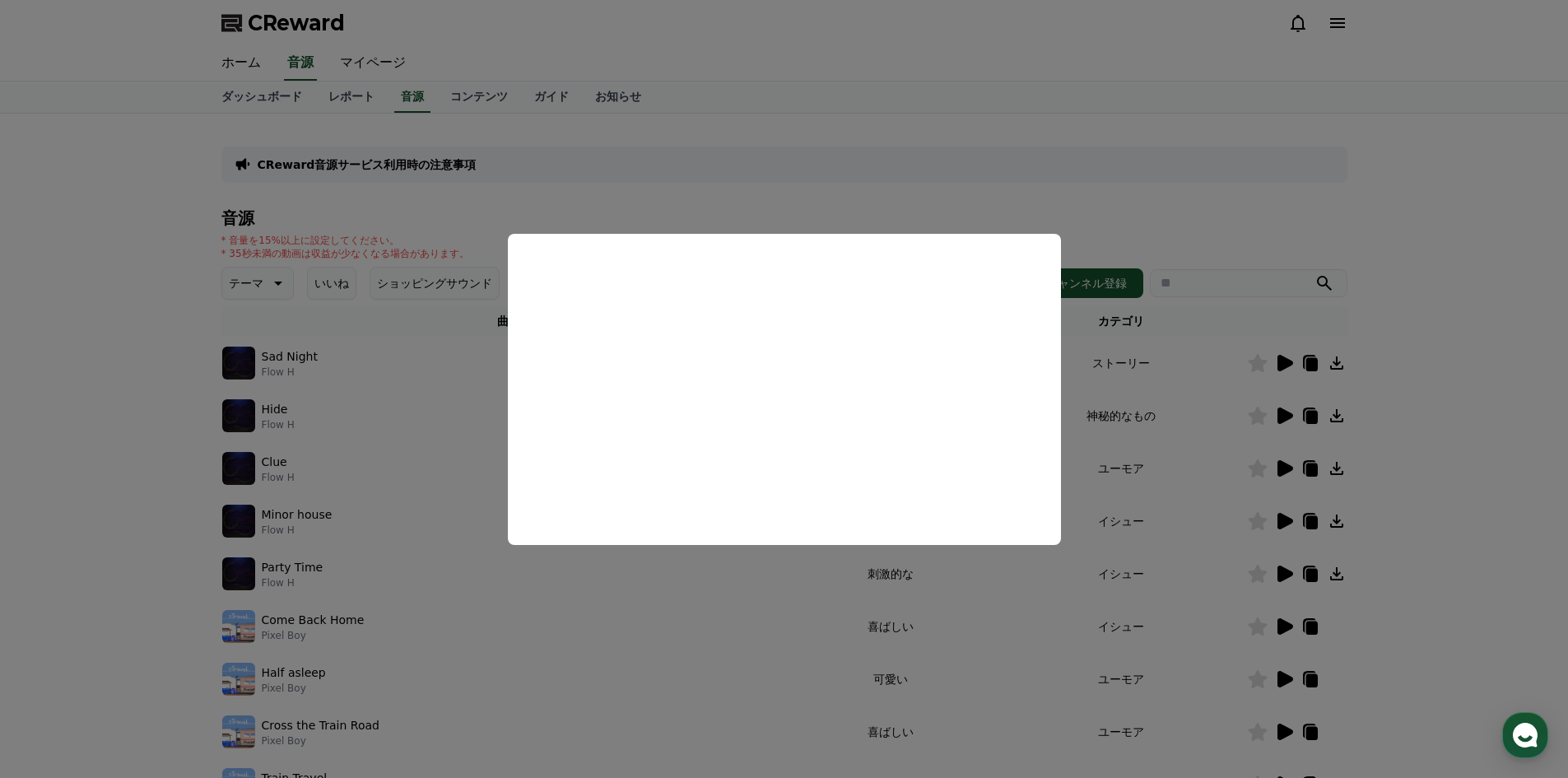
click at [639, 588] on button "close modal" at bounding box center [784, 389] width 1568 height 778
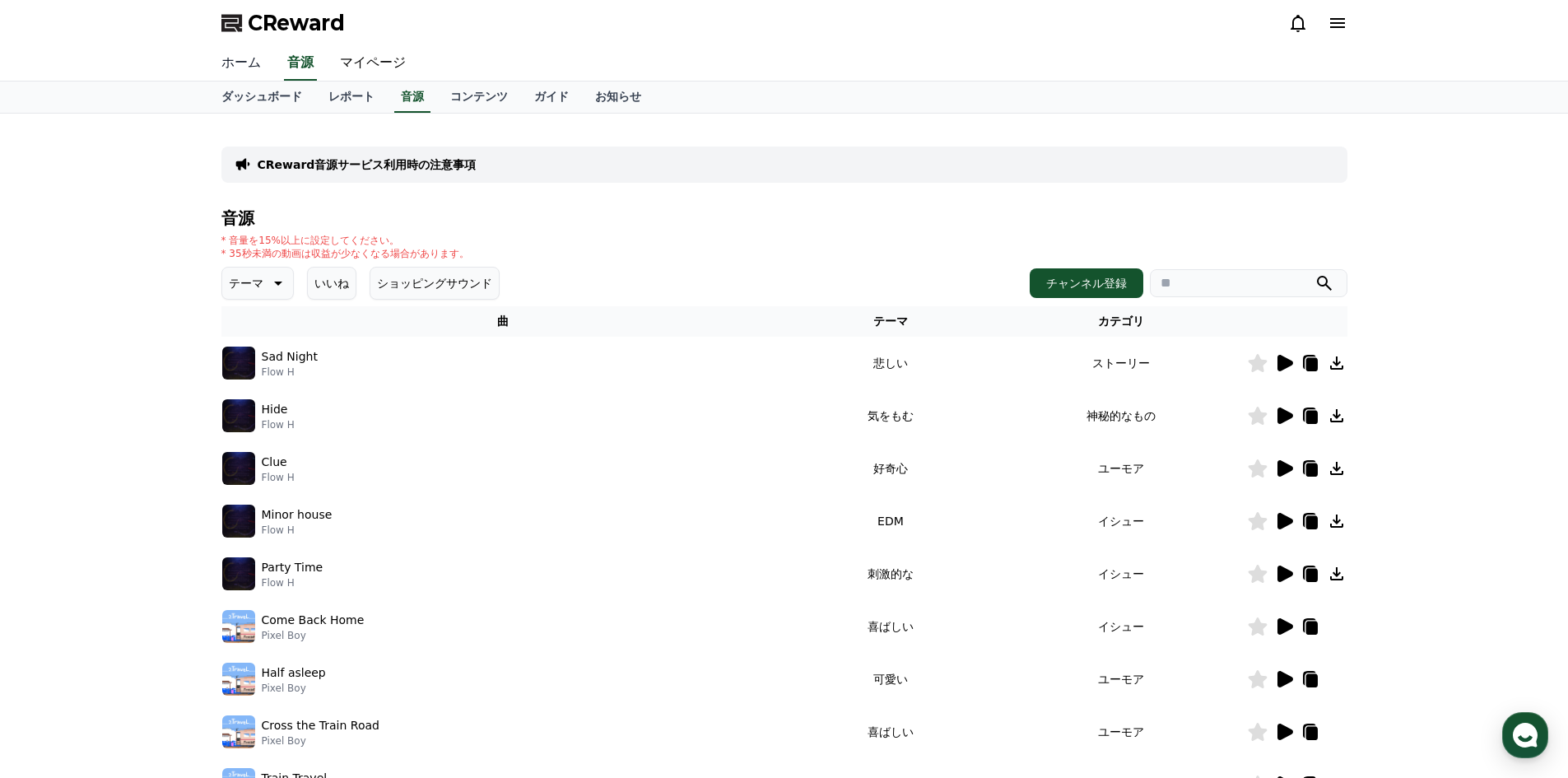
click at [241, 65] on link "ホーム" at bounding box center [241, 63] width 65 height 35
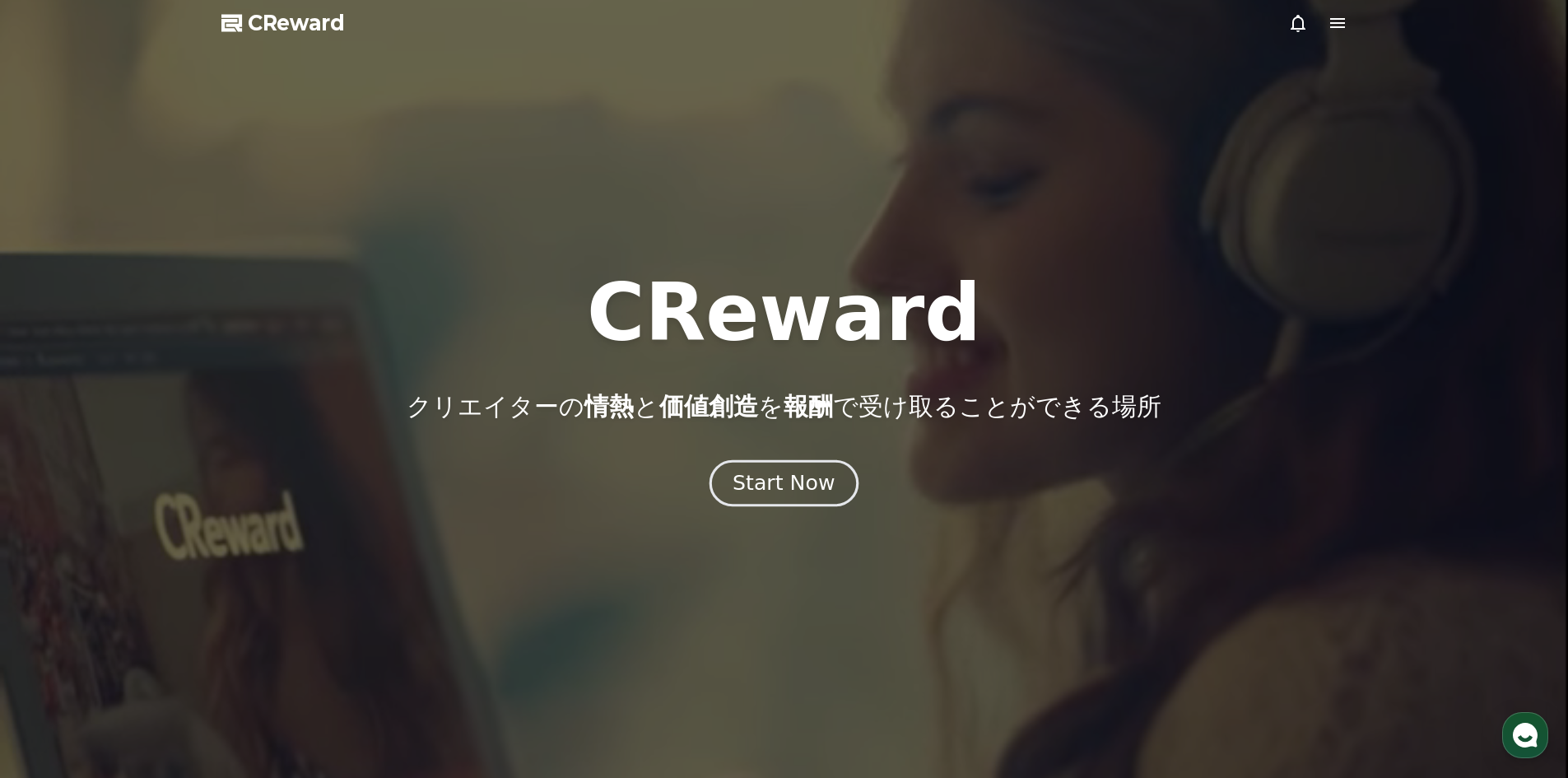
click at [747, 474] on div "Start Now" at bounding box center [783, 483] width 102 height 28
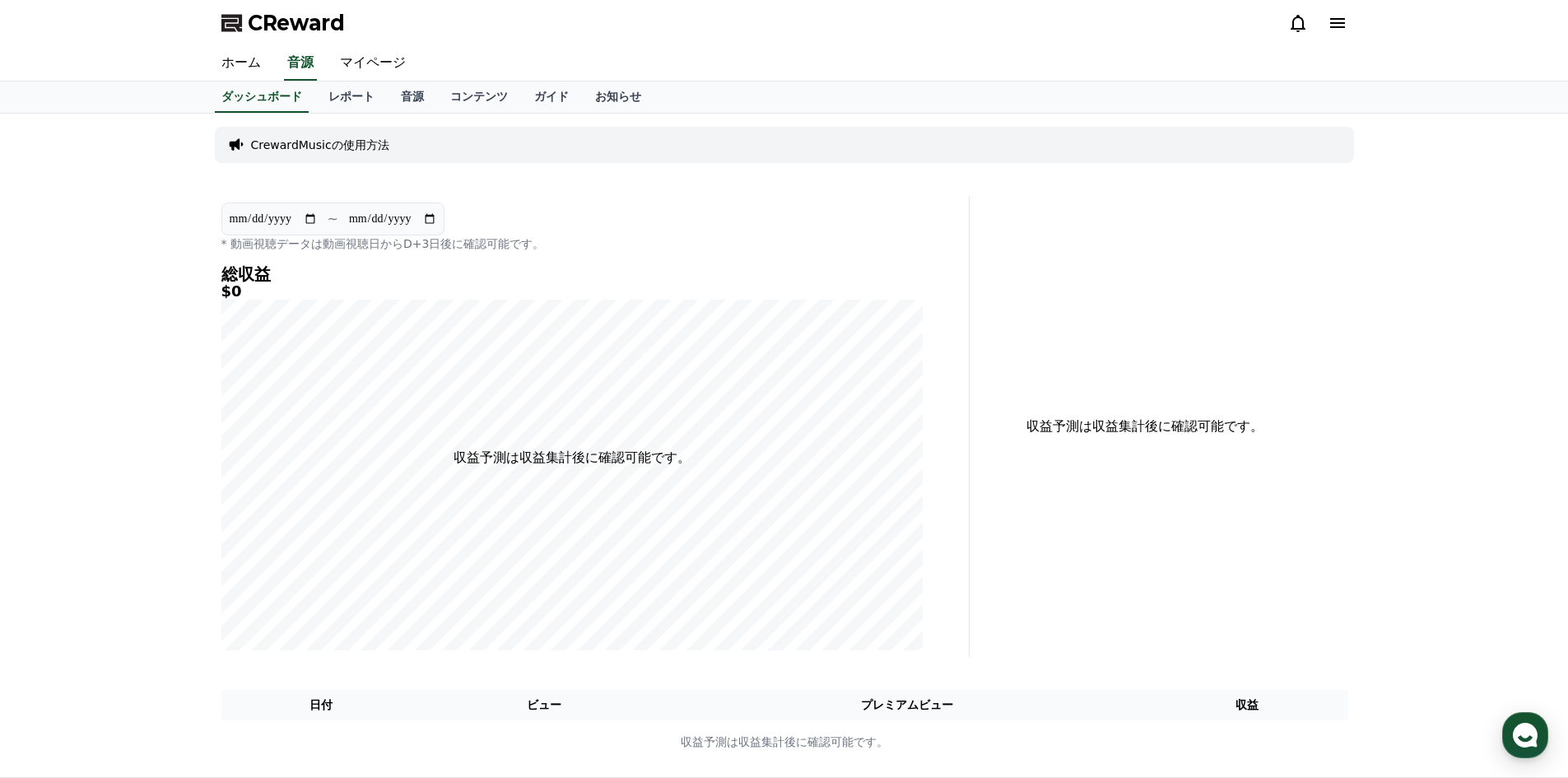
click at [1337, 22] on icon at bounding box center [1338, 23] width 20 height 20
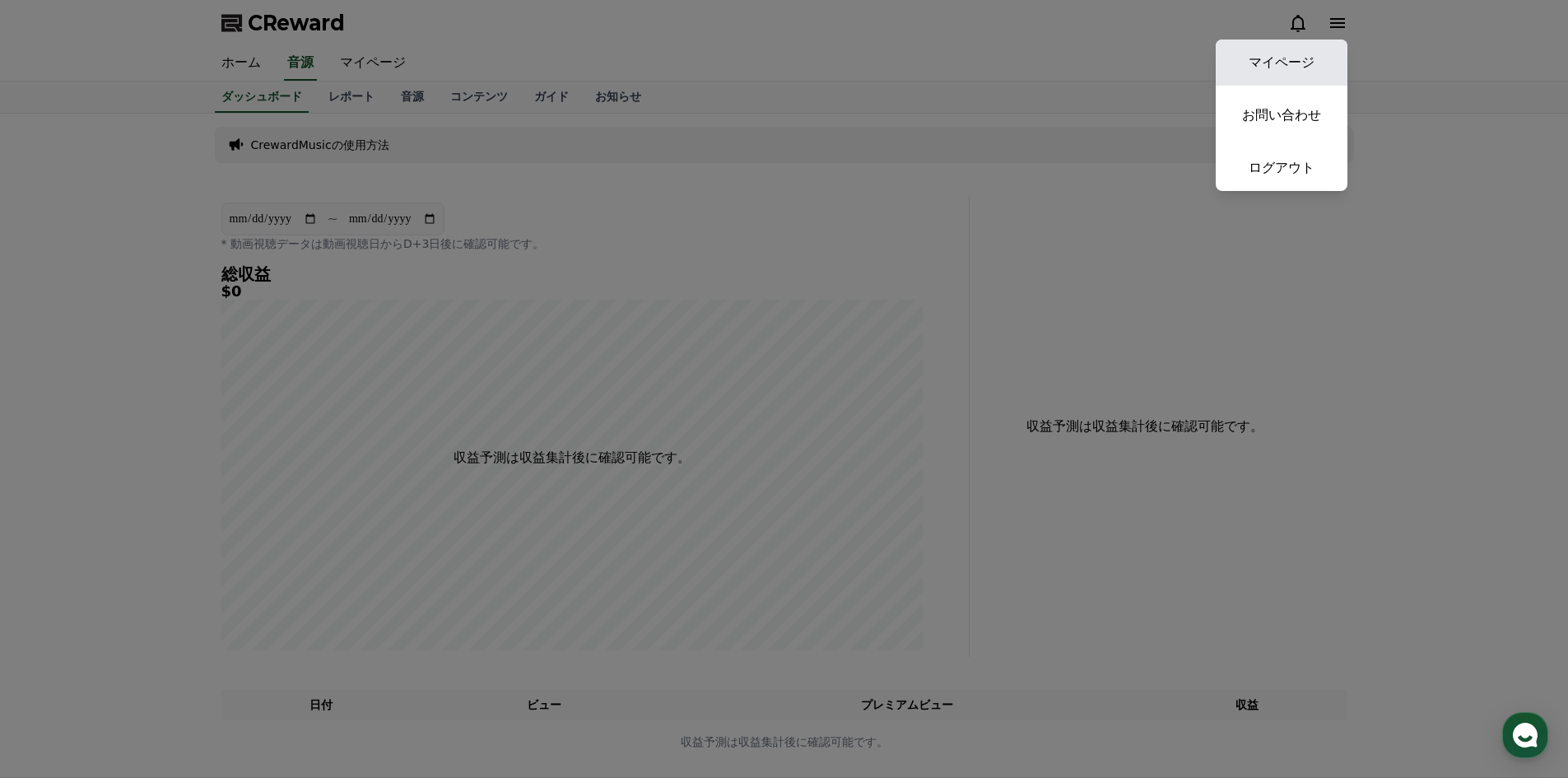
click at [1282, 54] on link "マイページ" at bounding box center [1281, 63] width 132 height 46
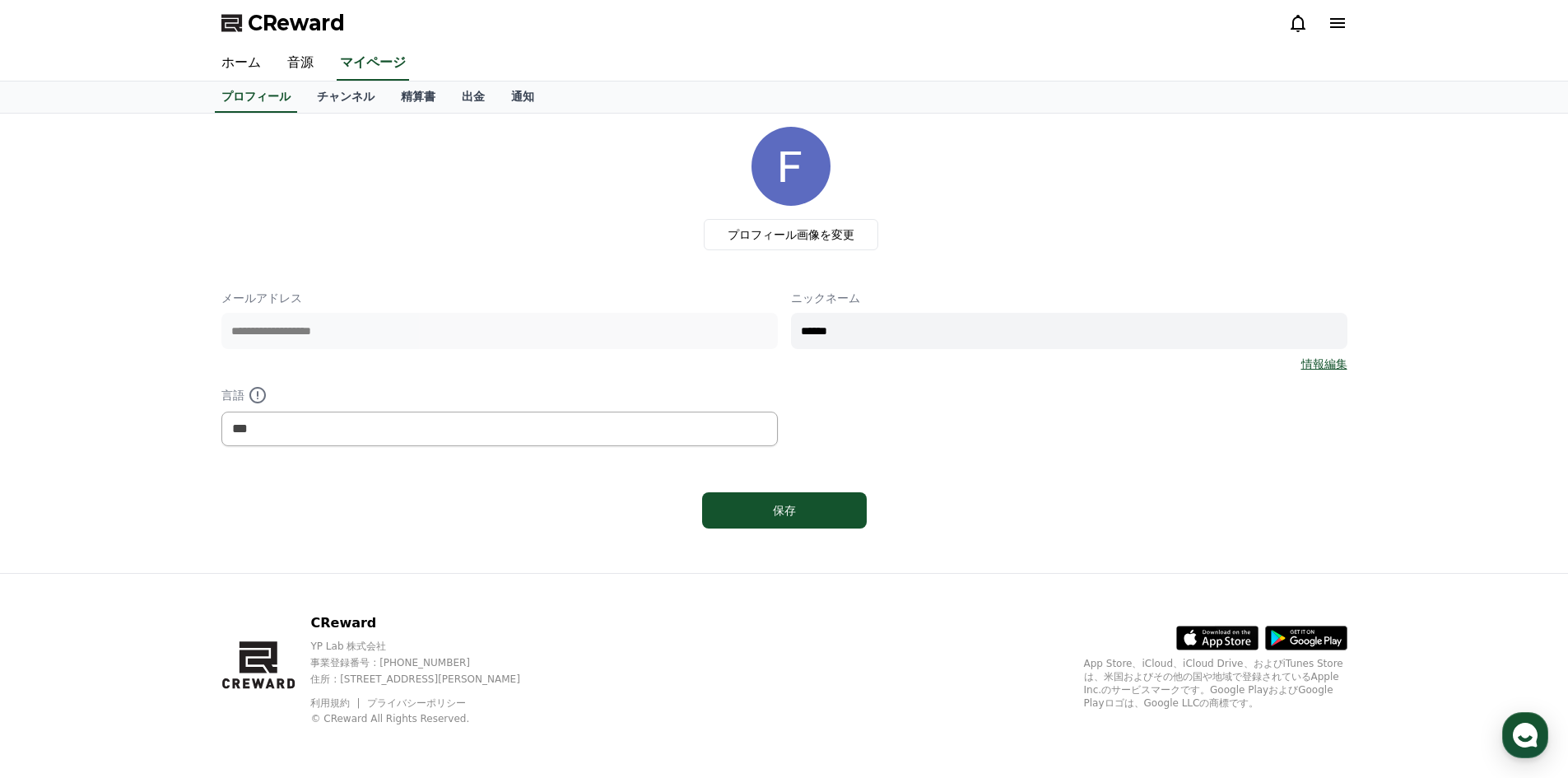
click at [557, 368] on div "**********" at bounding box center [499, 330] width 557 height 82
click at [786, 514] on div "保存" at bounding box center [785, 510] width 99 height 17
click at [304, 98] on link "チャンネル" at bounding box center [345, 97] width 84 height 32
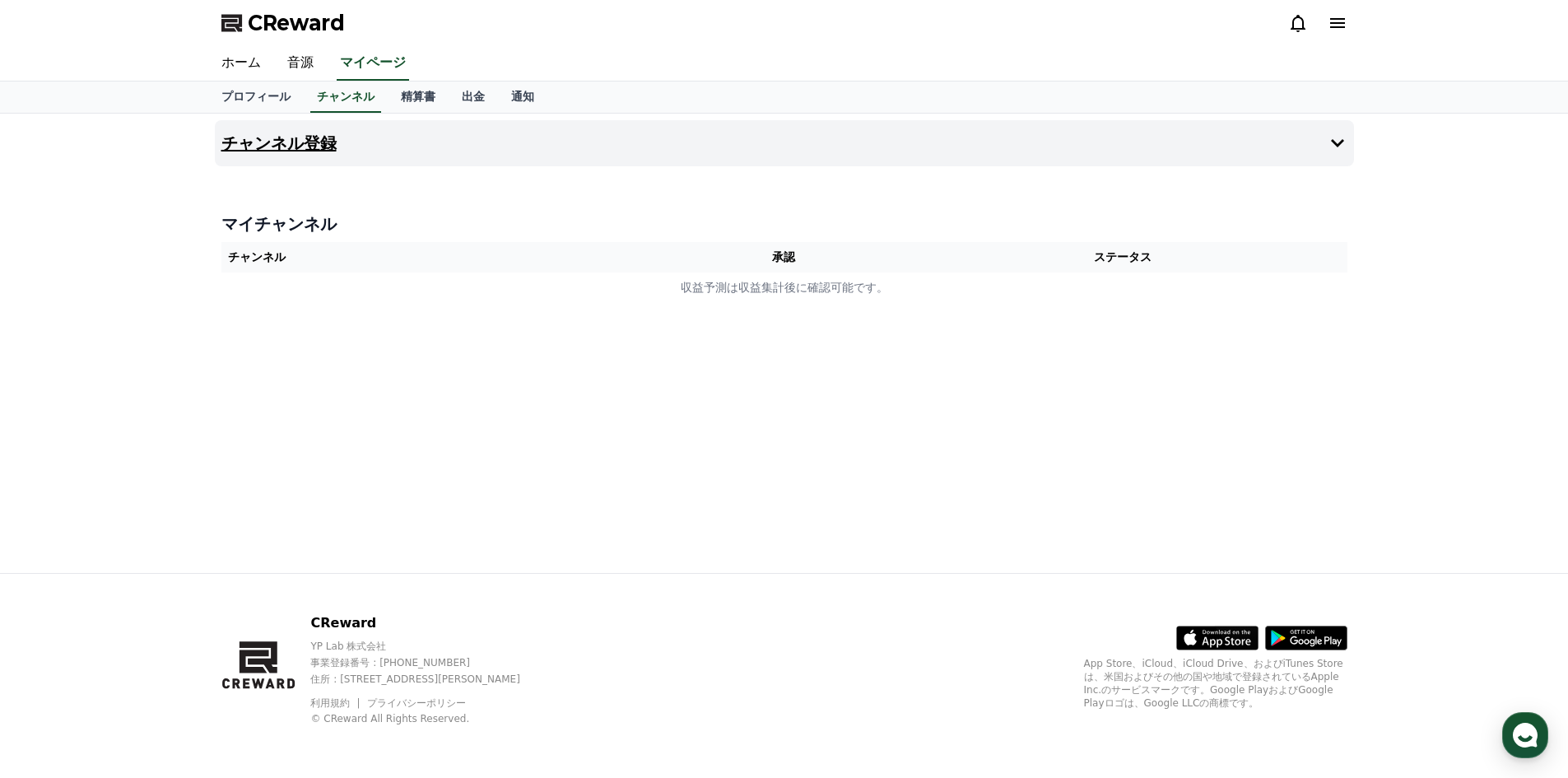
click at [907, 145] on button "チャンネル登録" at bounding box center [784, 143] width 1139 height 46
